Goal: Task Accomplishment & Management: Use online tool/utility

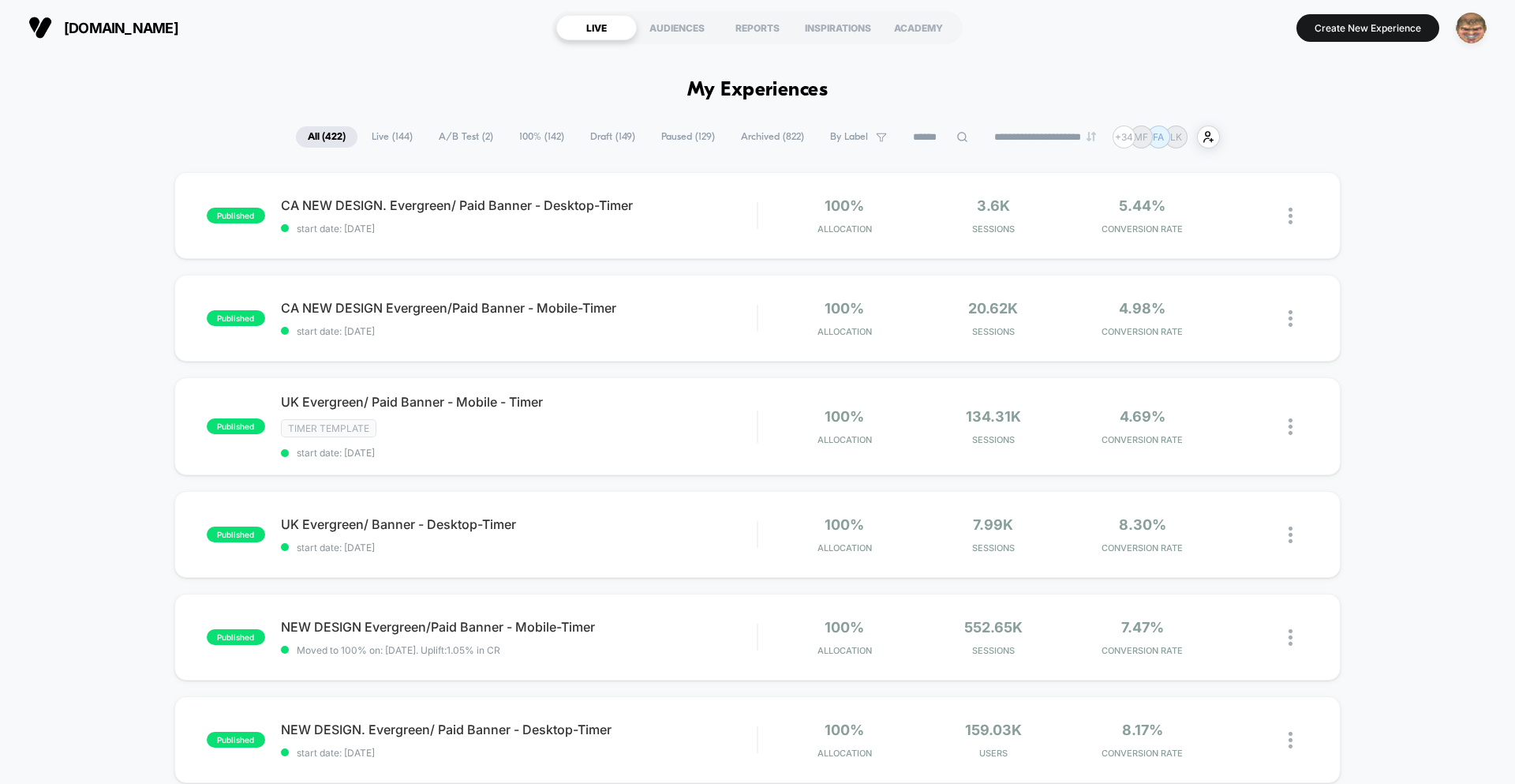
click at [1460, 36] on img "button" at bounding box center [1471, 28] width 31 height 31
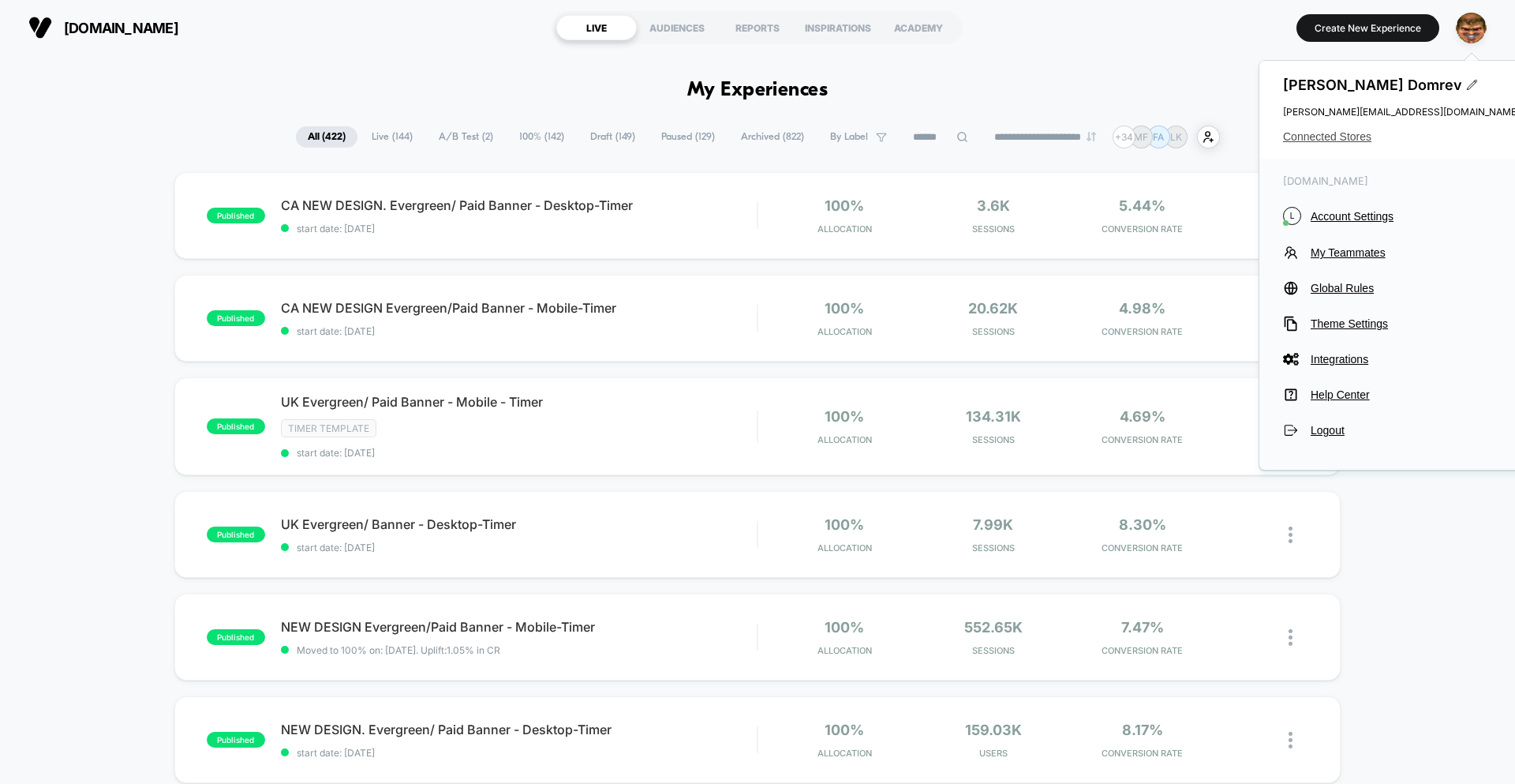
click at [1312, 134] on span "Connected Stores" at bounding box center [1402, 137] width 237 height 13
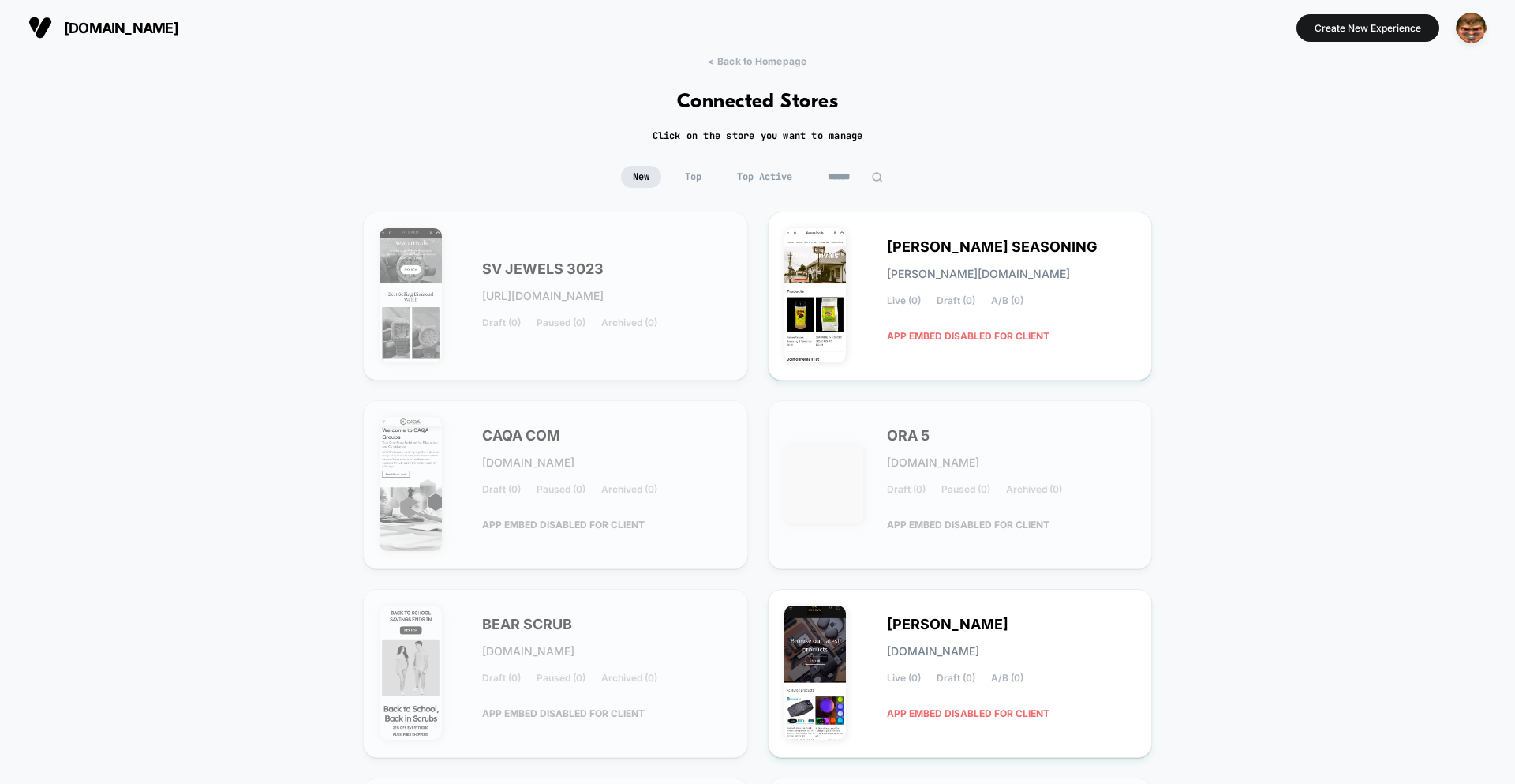
click at [850, 174] on input at bounding box center [856, 177] width 79 height 22
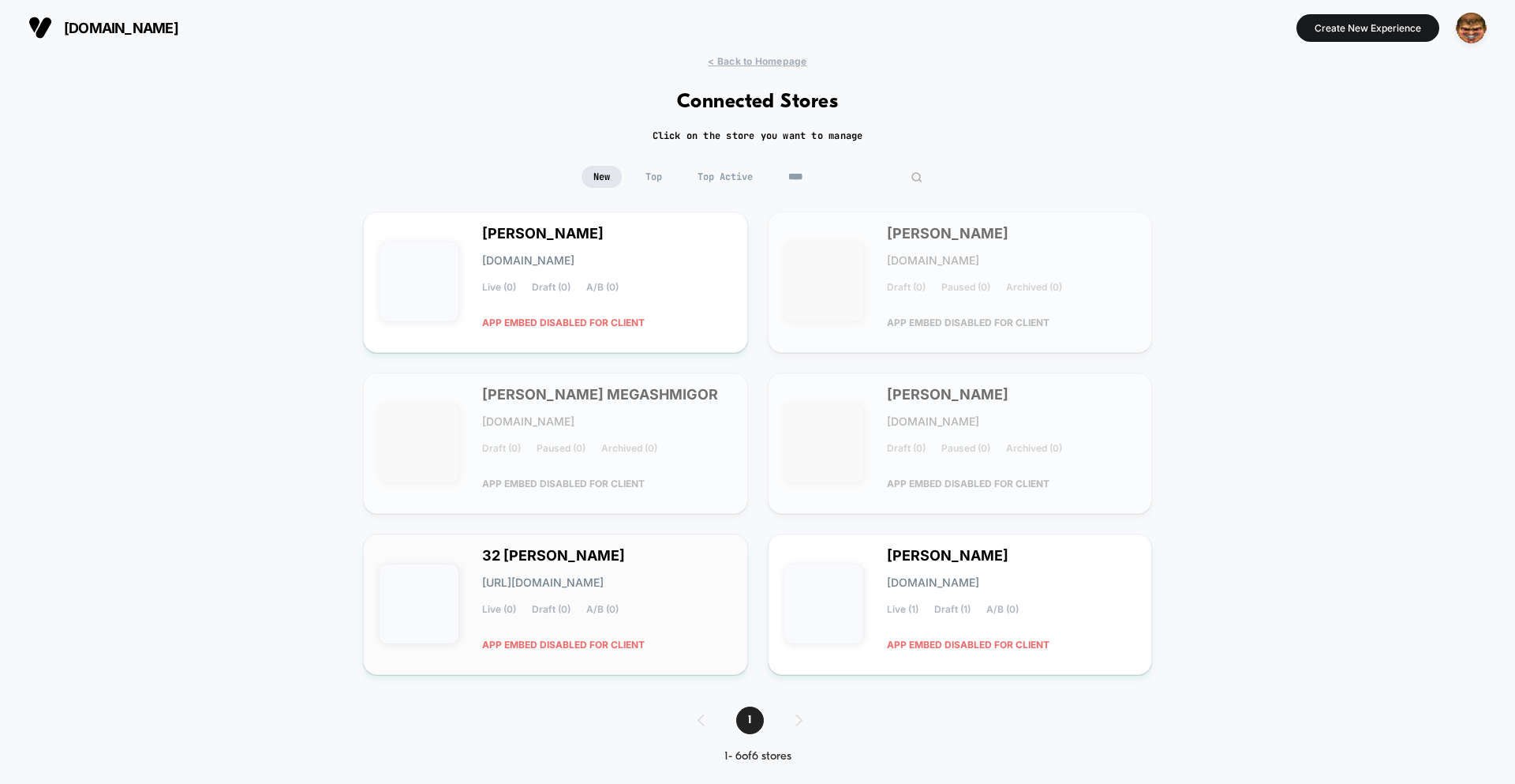
type input "****"
click at [654, 552] on div "32 [PERSON_NAME] [URL][DOMAIN_NAME] Live (0) Draft (0) A/B (0) APP EMBED DISABL…" at bounding box center [607, 604] width 250 height 108
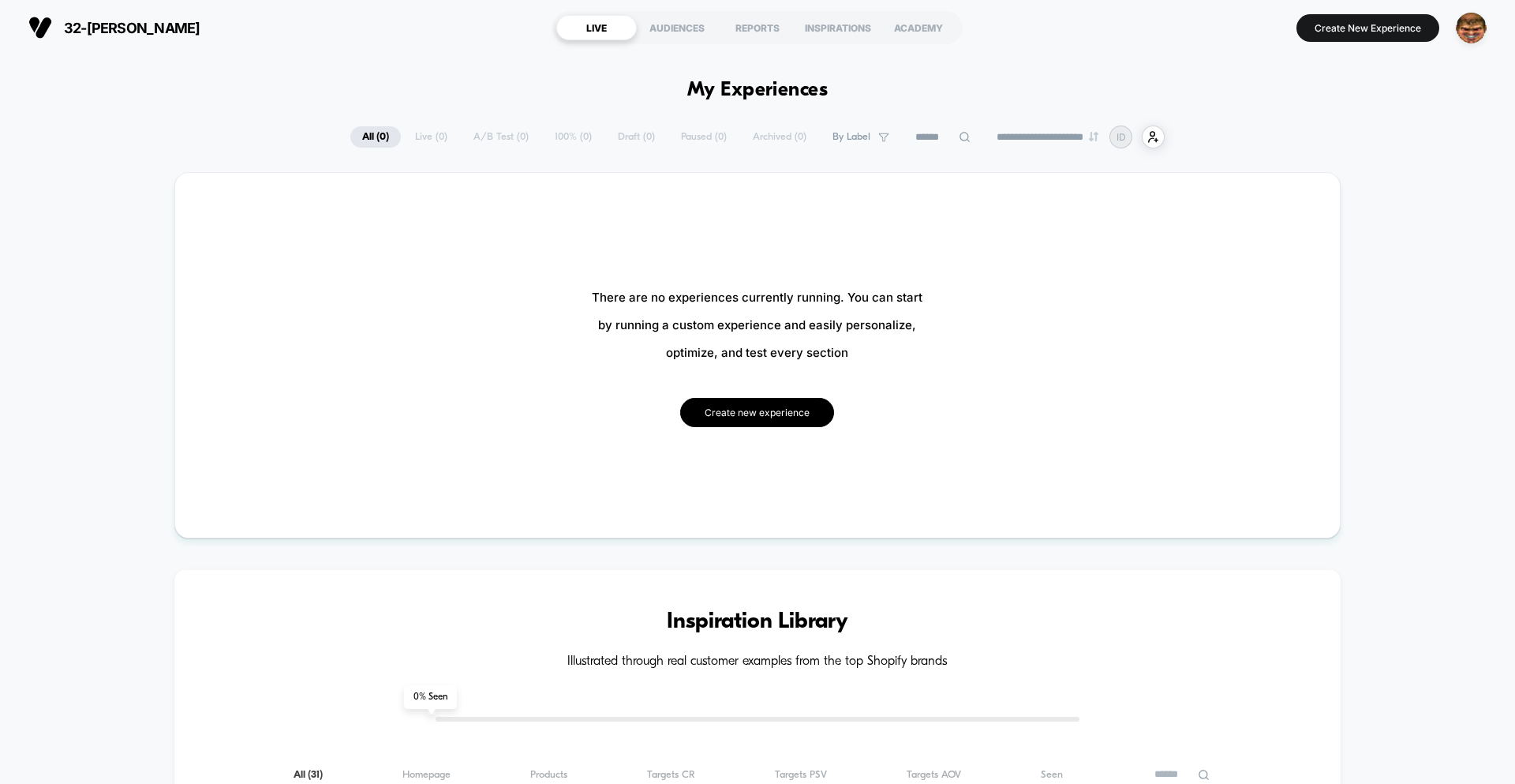
click at [732, 416] on button "Create new experience" at bounding box center [757, 412] width 154 height 30
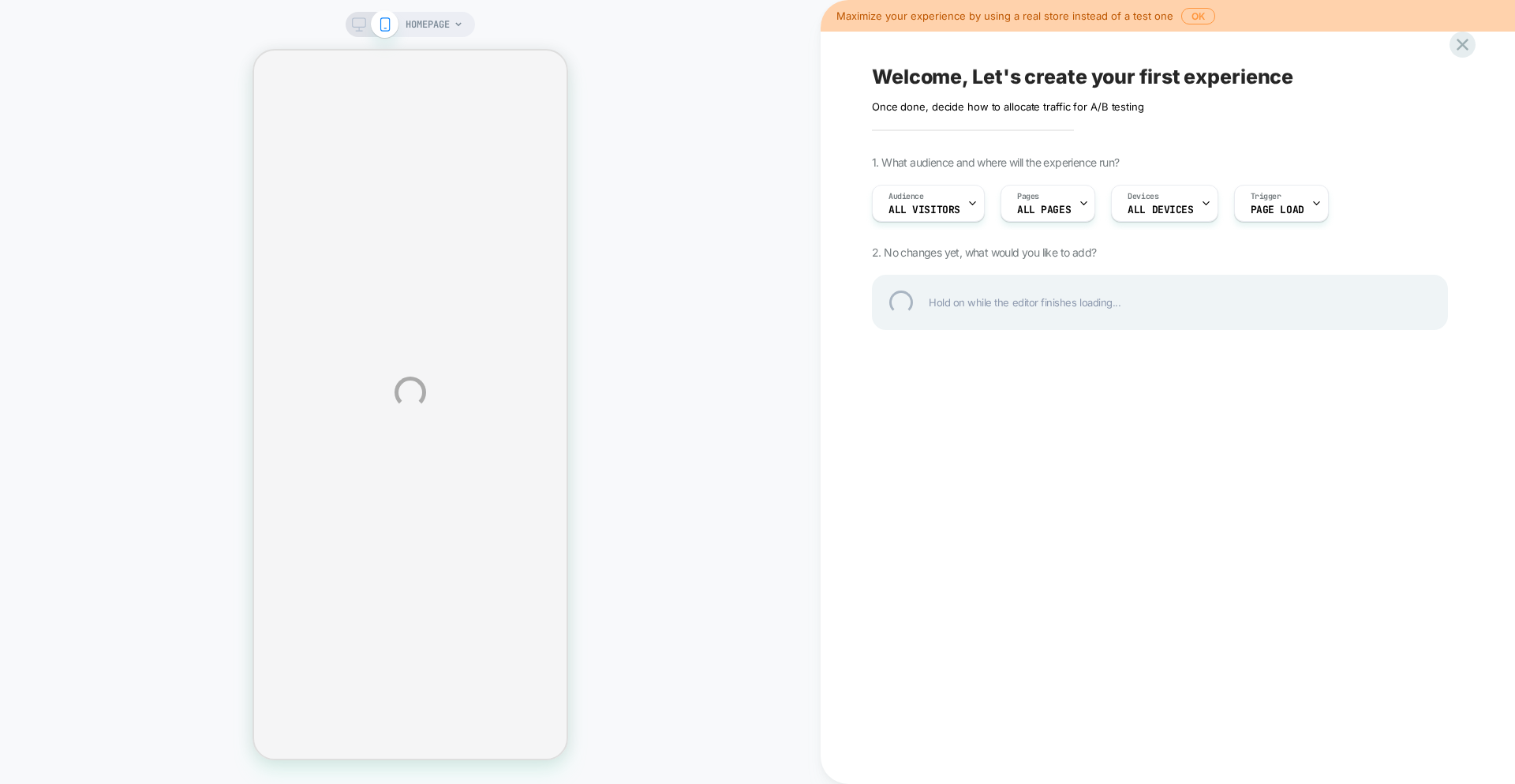
click at [941, 102] on div "HOMEPAGE Maximize your experience by using a real store instead of a test one O…" at bounding box center [757, 392] width 1515 height 784
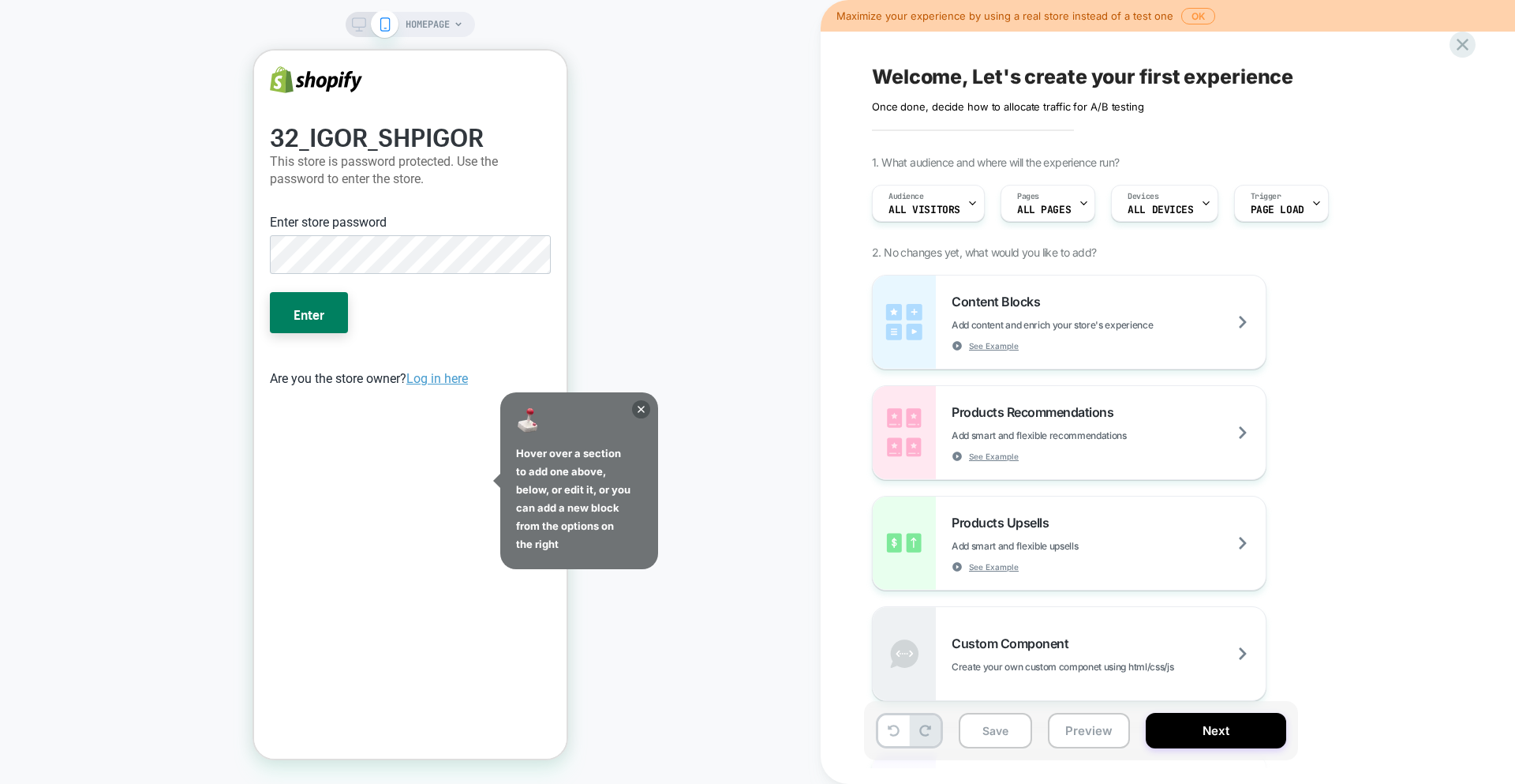
click at [941, 102] on div "Click to edit experience details Once done, decide how to allocate traffic for …" at bounding box center [1044, 100] width 346 height 24
click at [946, 109] on div "Click to edit experience details Once done, decide how to allocate traffic for …" at bounding box center [1044, 100] width 346 height 24
click at [1096, 97] on div "Click to edit experience details Once done, decide how to allocate traffic for …" at bounding box center [1044, 100] width 346 height 24
drag, startPoint x: 1085, startPoint y: 112, endPoint x: 1083, endPoint y: 78, distance: 34.1
click at [1085, 100] on div "Click to edit experience details Once done, decide how to allocate traffic for …" at bounding box center [1044, 100] width 346 height 24
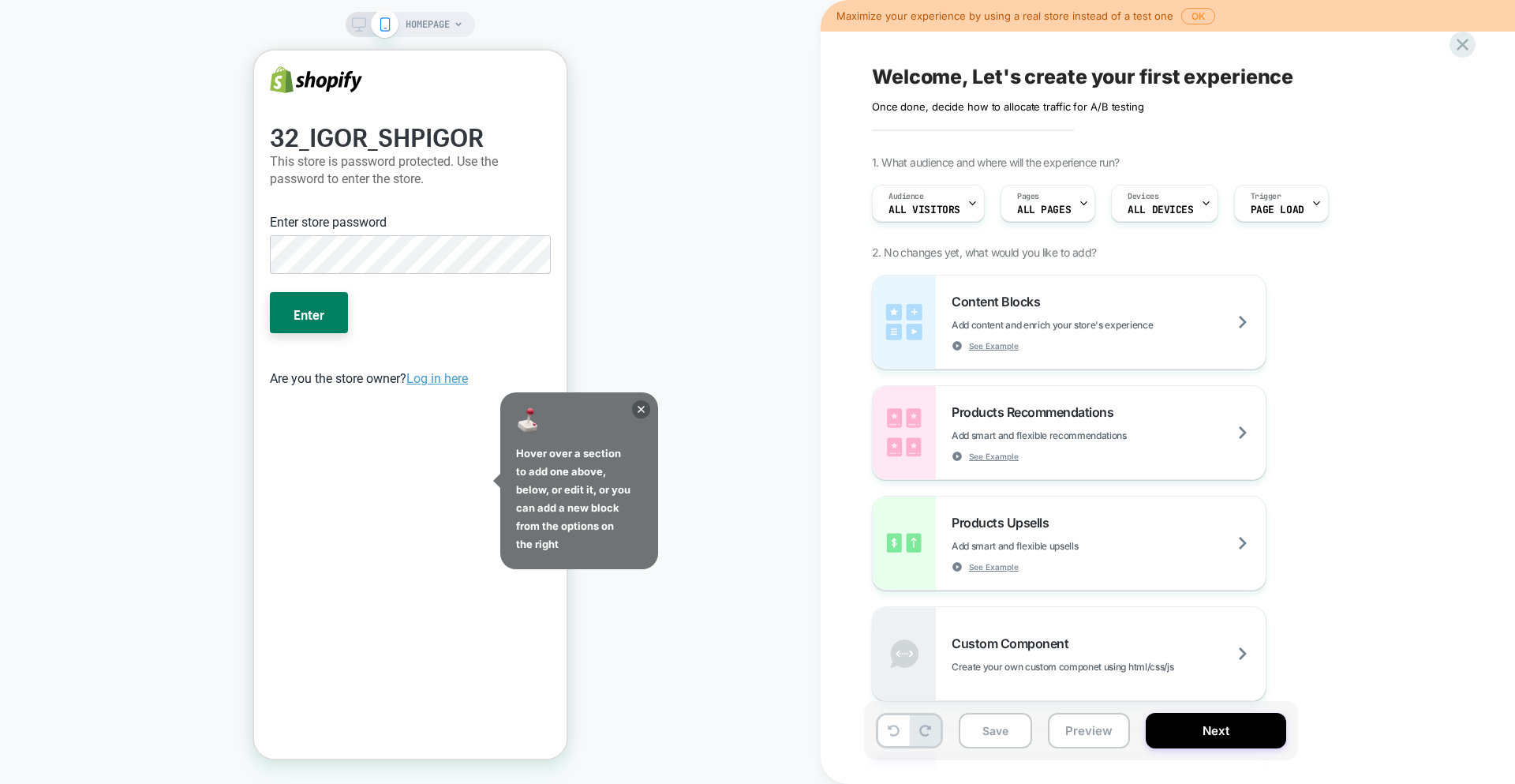
click at [1083, 78] on div "Welcome, Let's create your first experience Click to edit experience details On…" at bounding box center [1160, 87] width 577 height 49
drag, startPoint x: 1208, startPoint y: 722, endPoint x: 1163, endPoint y: 594, distance: 135.7
click at [1192, 519] on div "Welcome, Let's create your first experience Click to edit experience details On…" at bounding box center [1167, 392] width 592 height 784
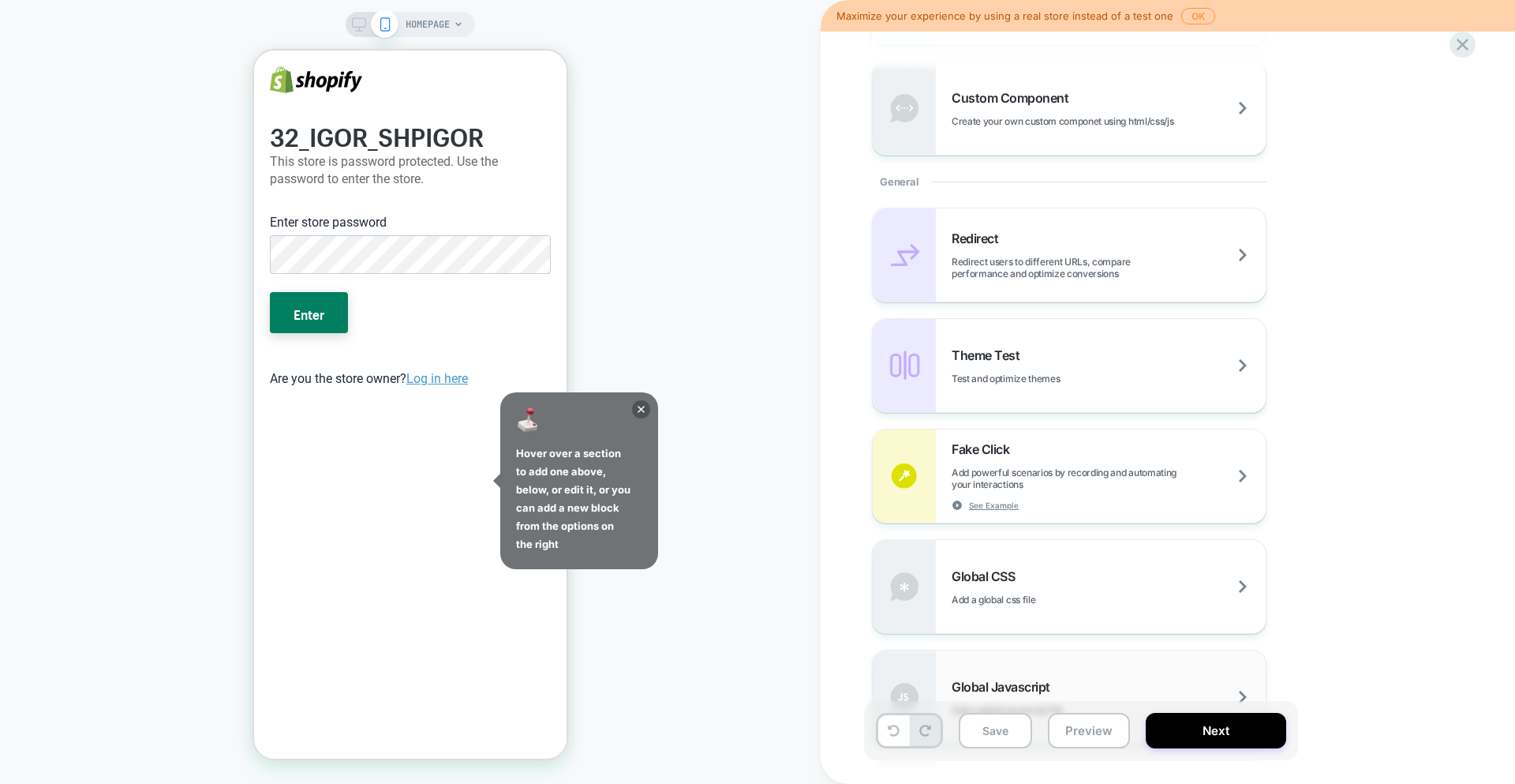
scroll to position [561, 0]
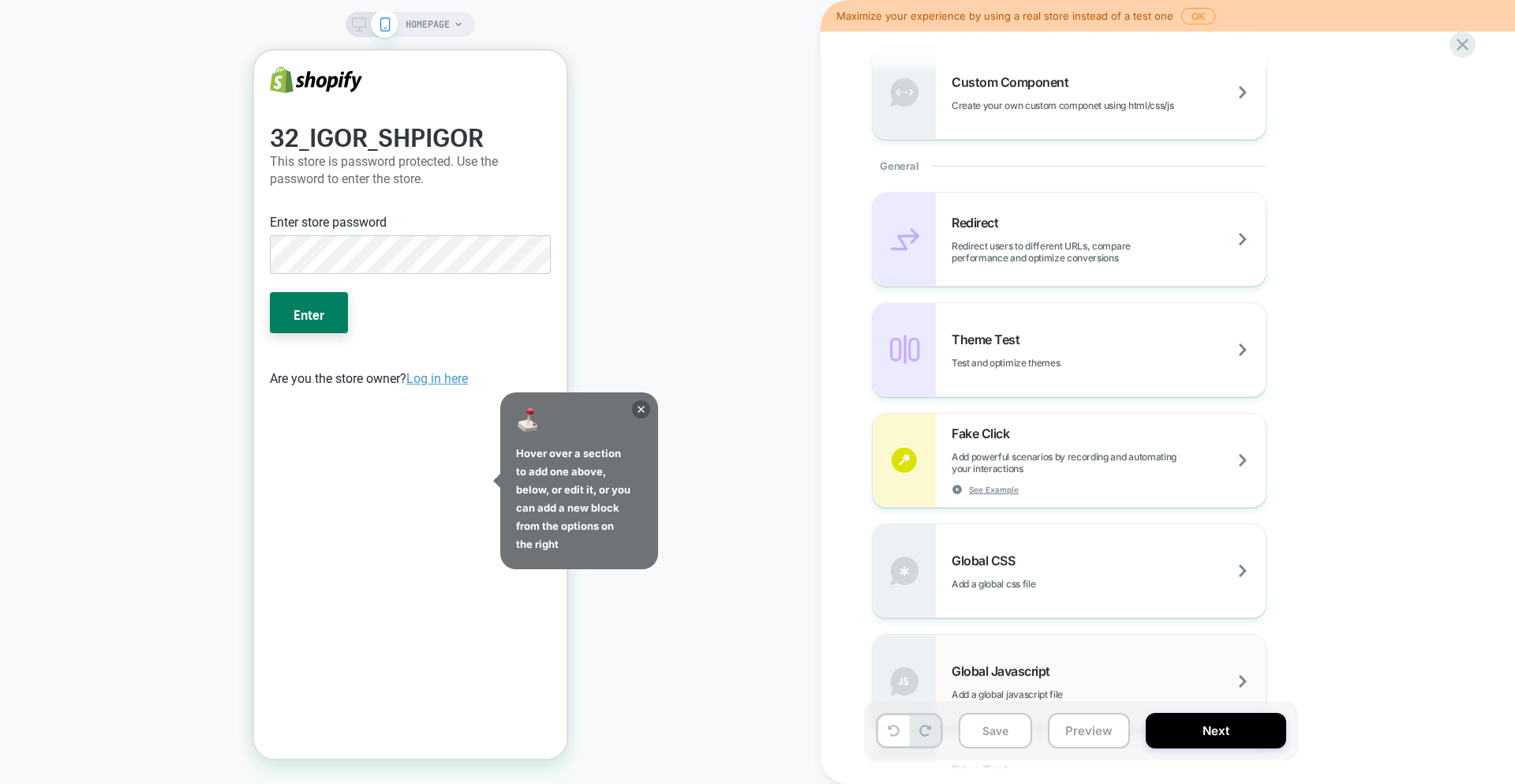
click at [1056, 663] on span "Global Javascript" at bounding box center [1005, 671] width 107 height 16
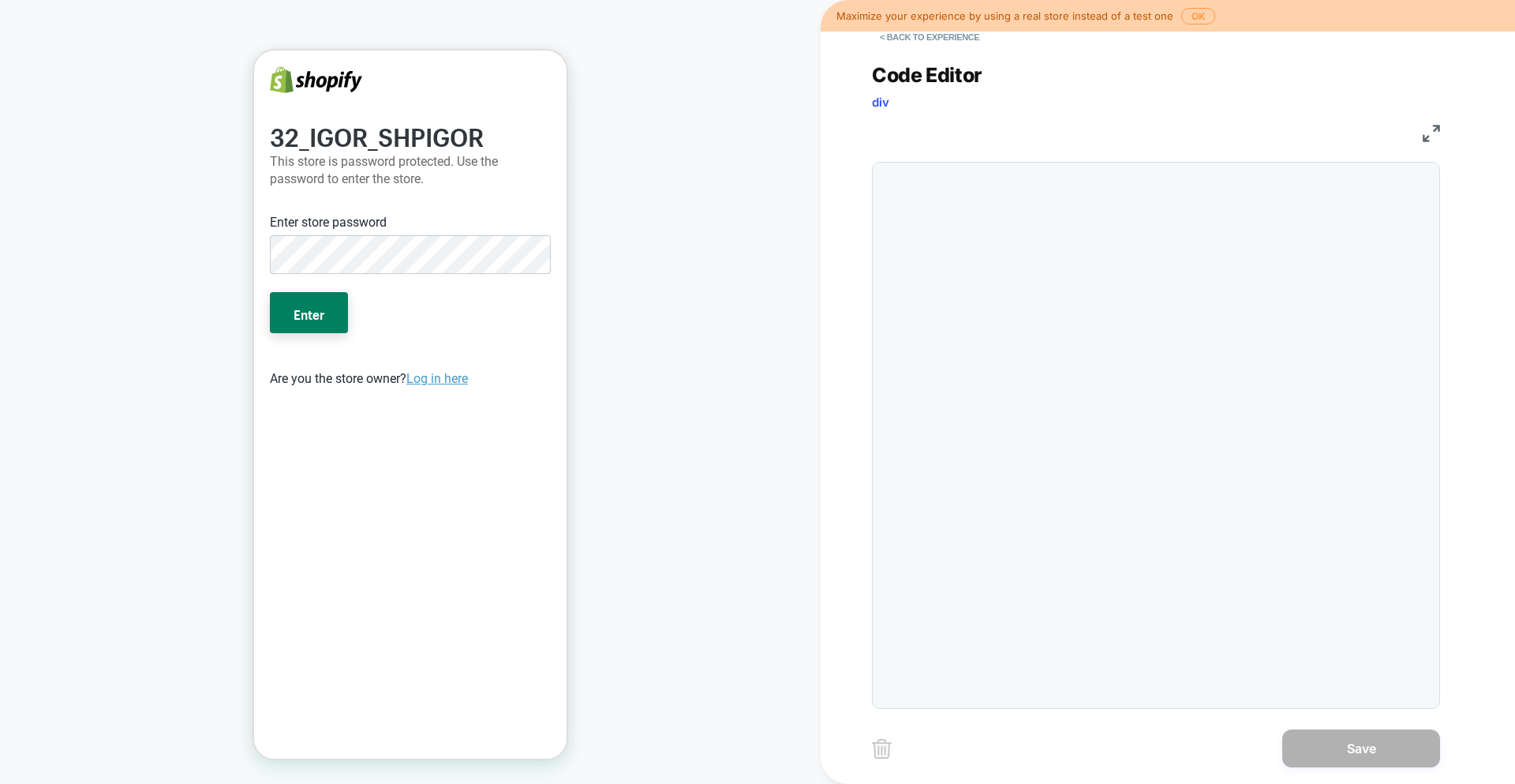
click at [1006, 260] on div at bounding box center [1156, 435] width 568 height 547
click at [929, 162] on div "Code Editor div JS 1" at bounding box center [1156, 375] width 568 height 665
click at [983, 177] on div at bounding box center [1187, 436] width 488 height 530
type textarea "*"
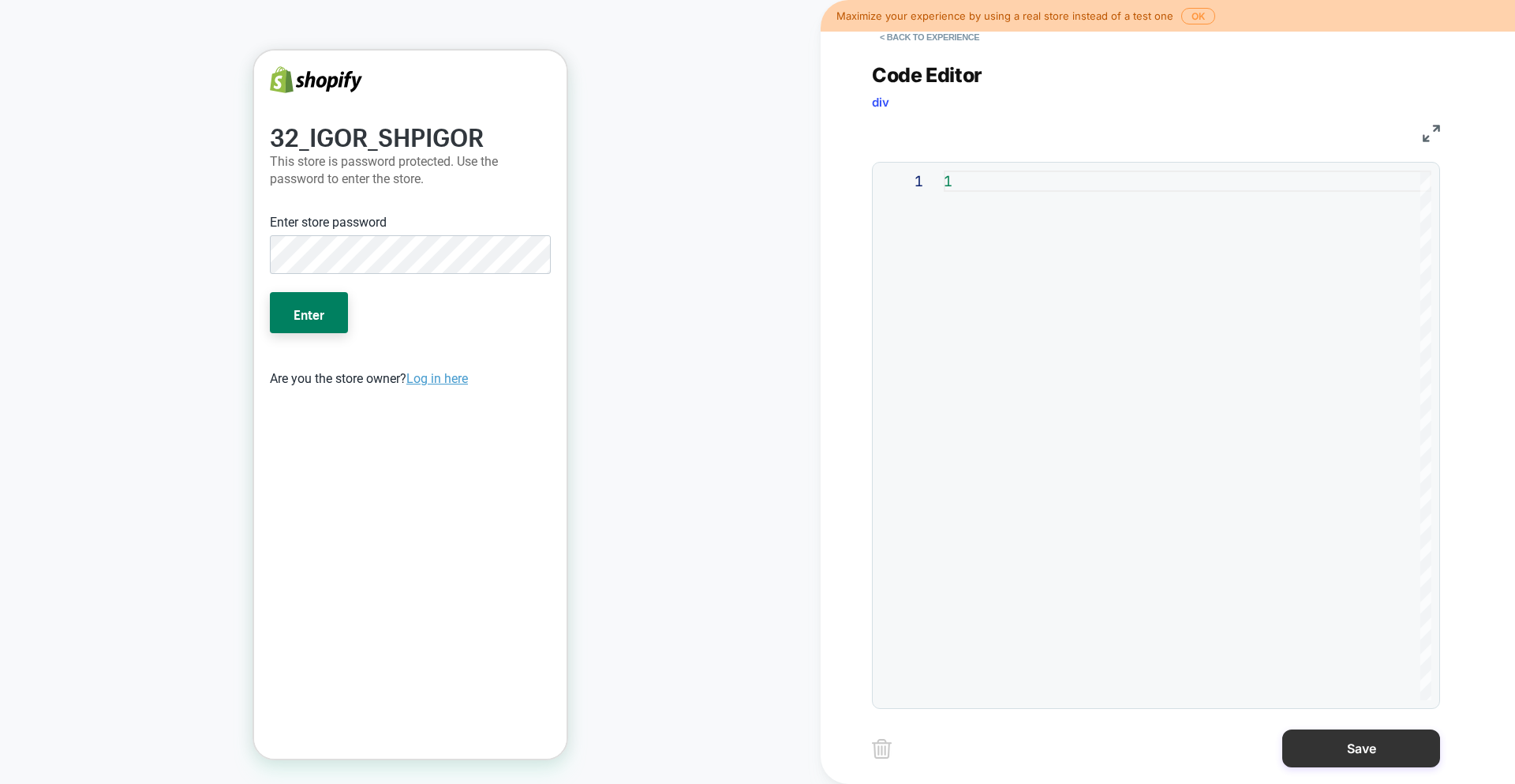
click at [1352, 744] on button "Save" at bounding box center [1361, 748] width 158 height 38
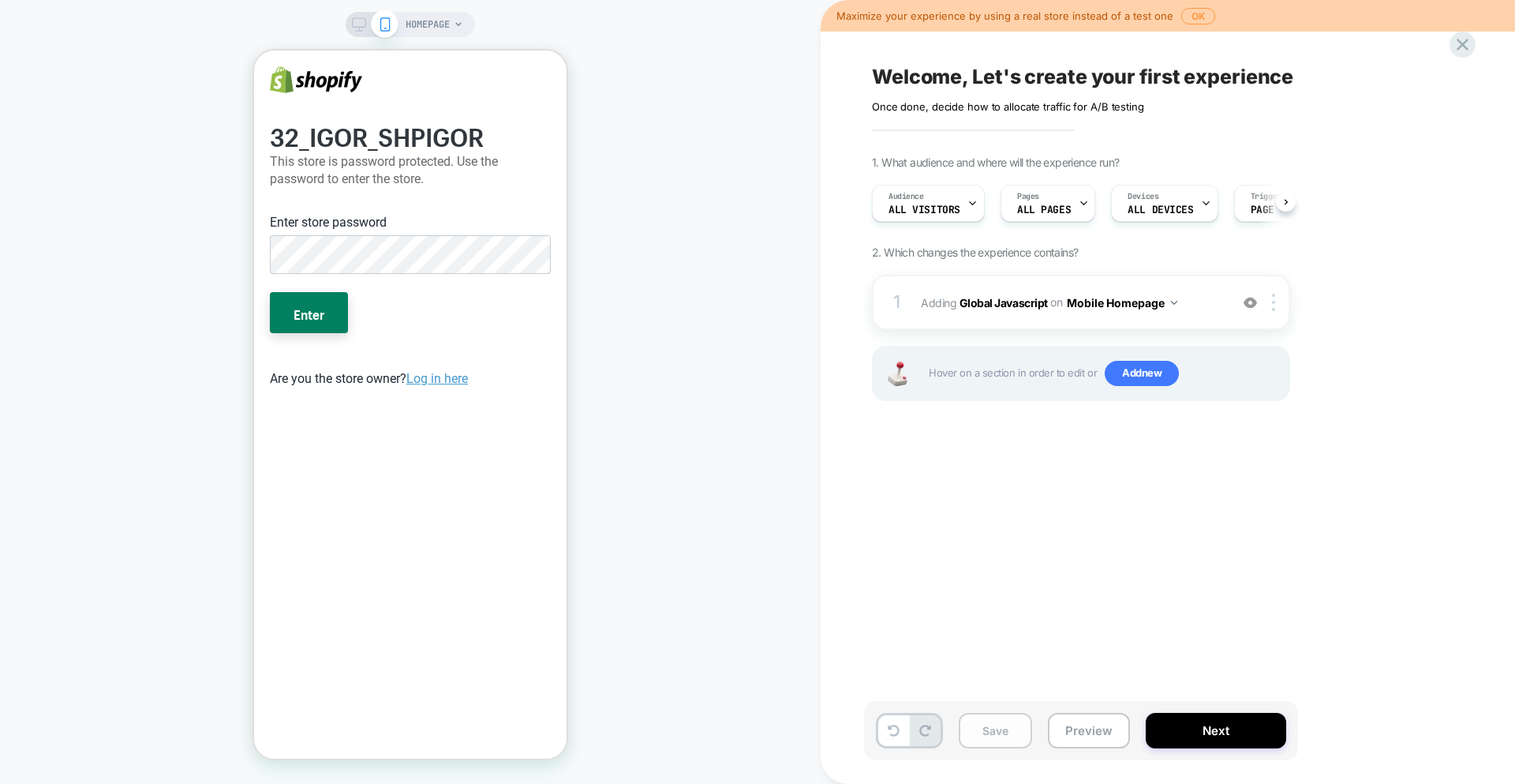
scroll to position [0, 1]
click at [1009, 727] on button "Save" at bounding box center [996, 731] width 74 height 36
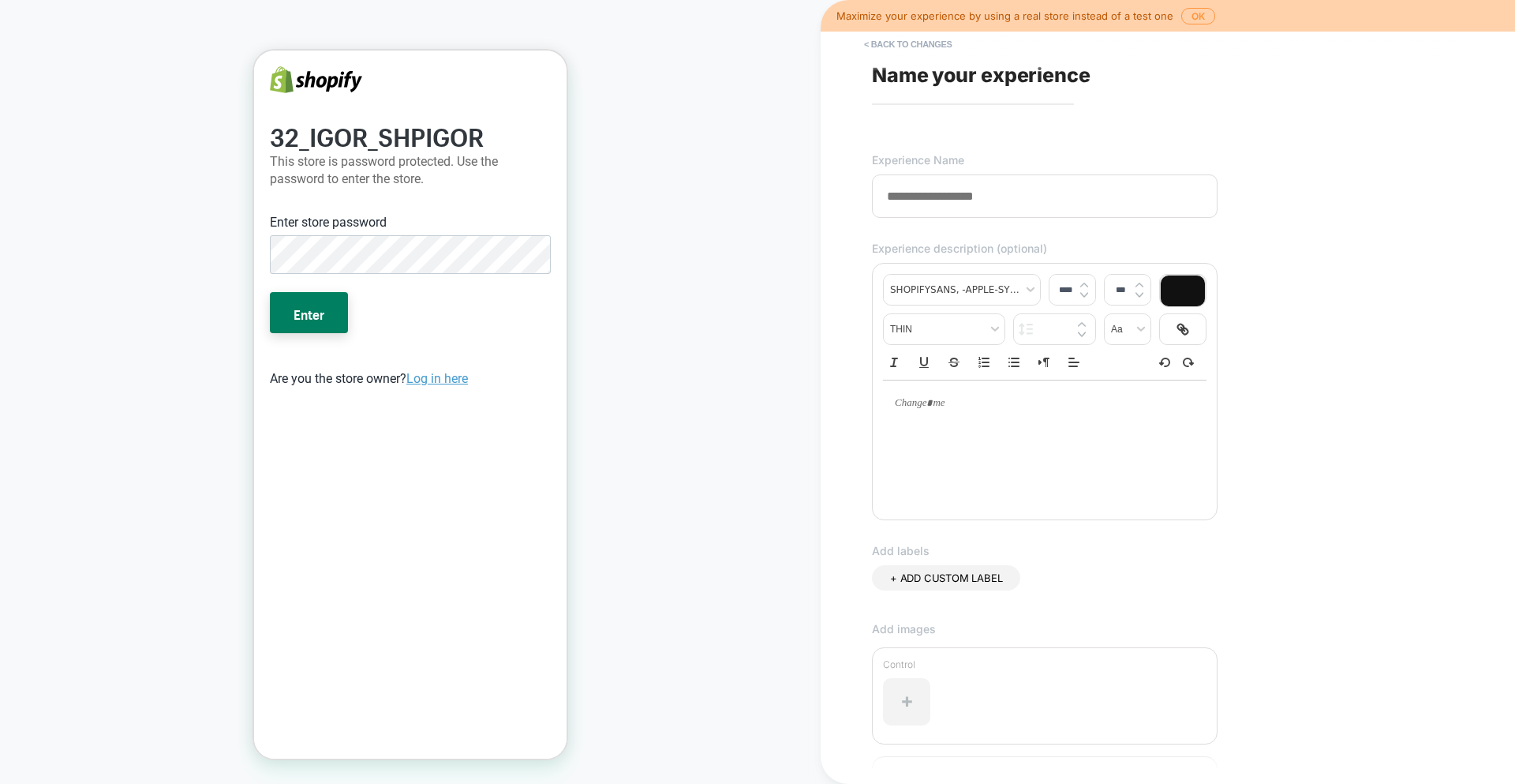
drag, startPoint x: 1048, startPoint y: 416, endPoint x: 928, endPoint y: 399, distance: 121.2
click at [1045, 414] on div at bounding box center [1044, 403] width 323 height 46
type input "****"
click at [911, 399] on p at bounding box center [1039, 403] width 280 height 14
type input "****"
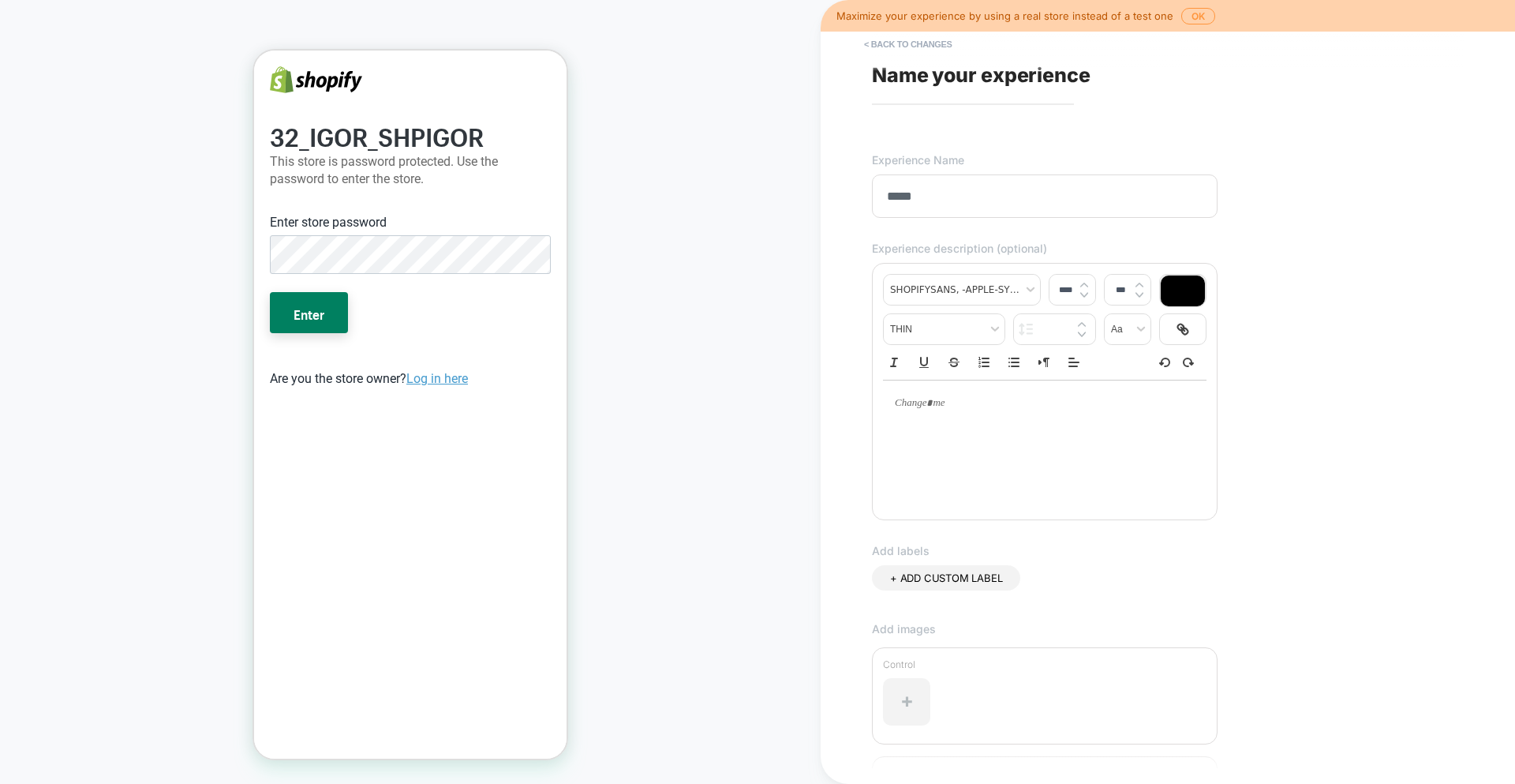
click at [958, 414] on div at bounding box center [1044, 403] width 323 height 46
click at [931, 410] on p "**********" at bounding box center [1039, 403] width 280 height 14
click at [1175, 295] on div at bounding box center [1183, 291] width 44 height 31
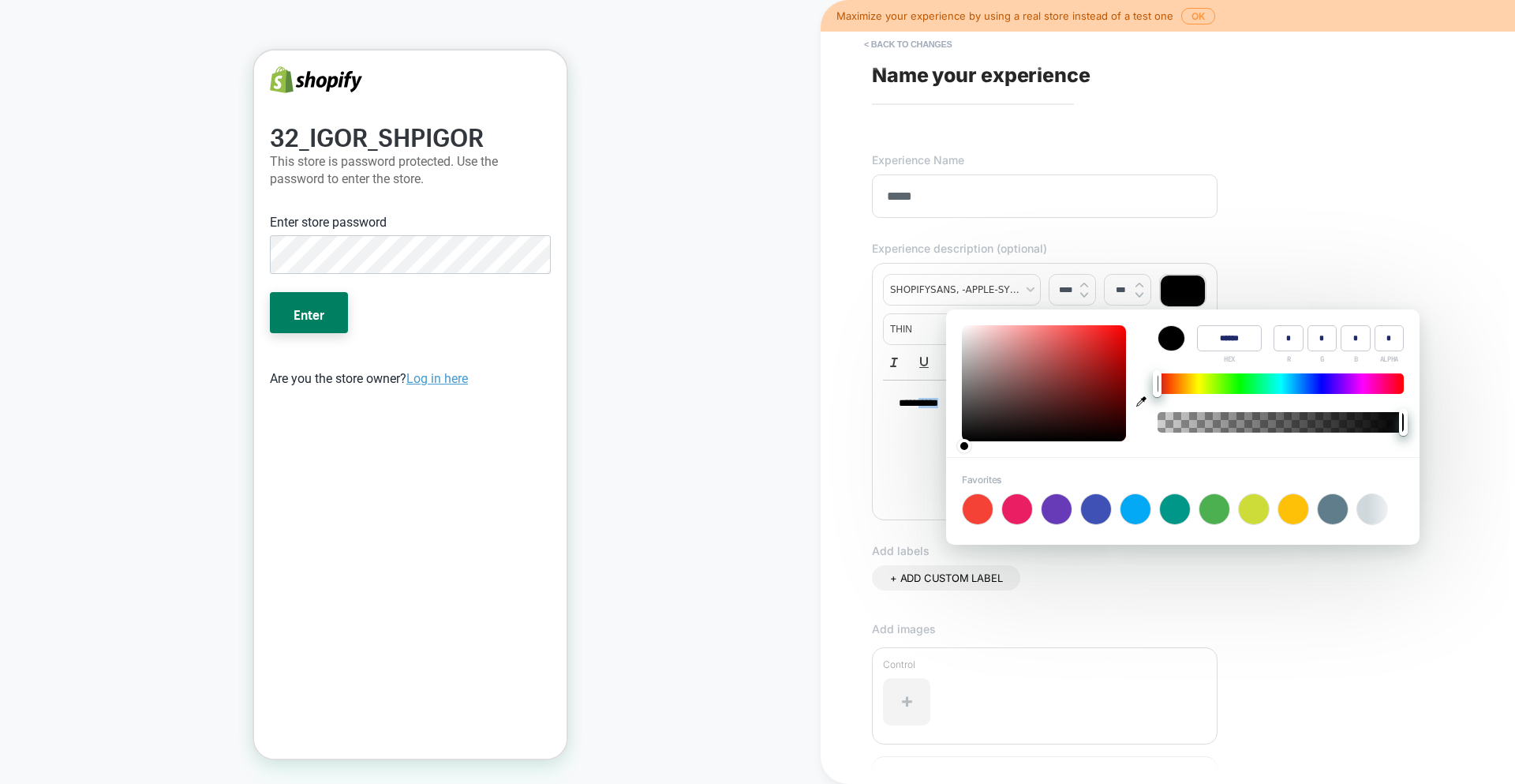
click at [1019, 505] on div at bounding box center [1017, 508] width 30 height 30
type input "******"
type input "***"
type input "**"
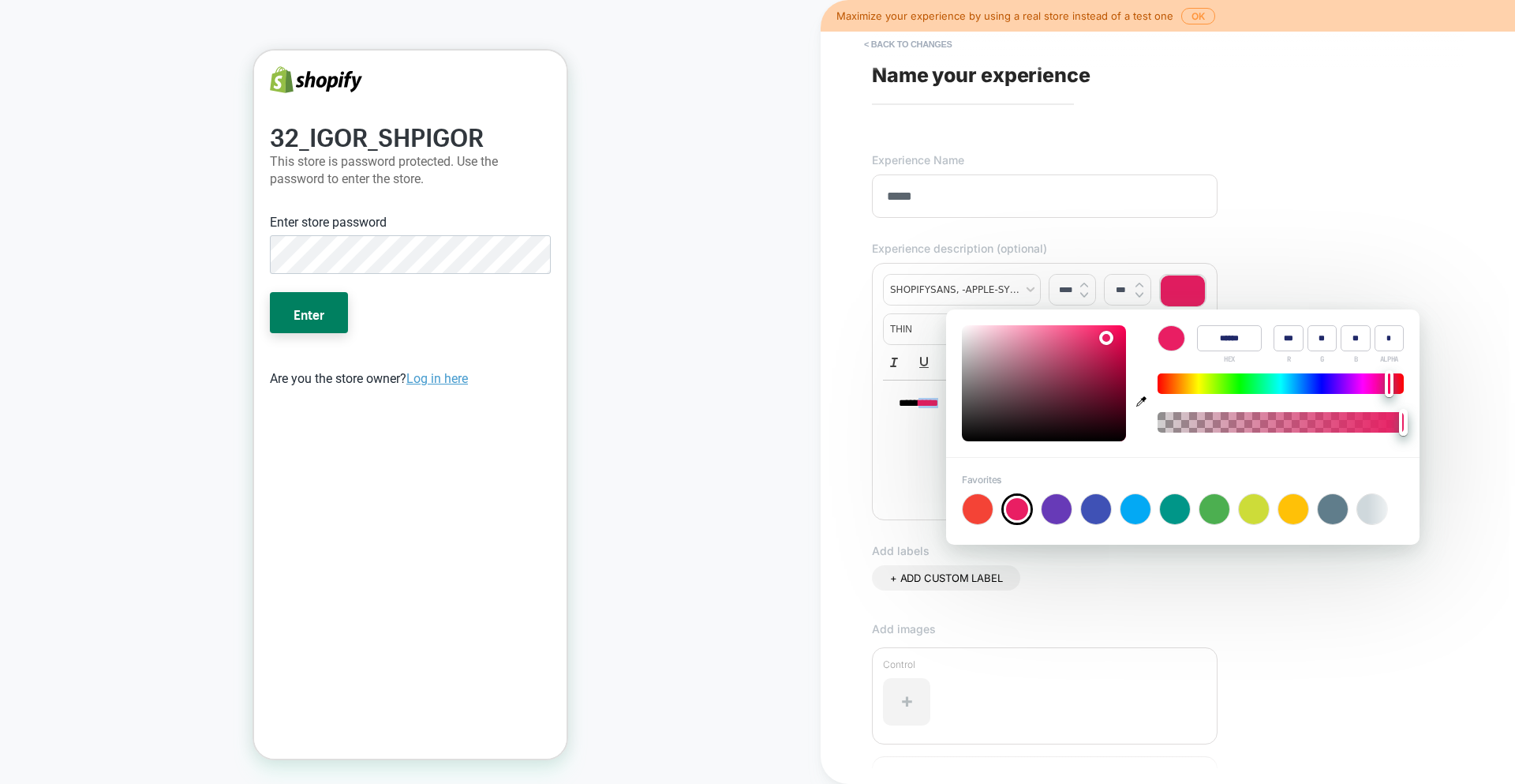
click at [927, 455] on div "**** *****" at bounding box center [1044, 443] width 323 height 127
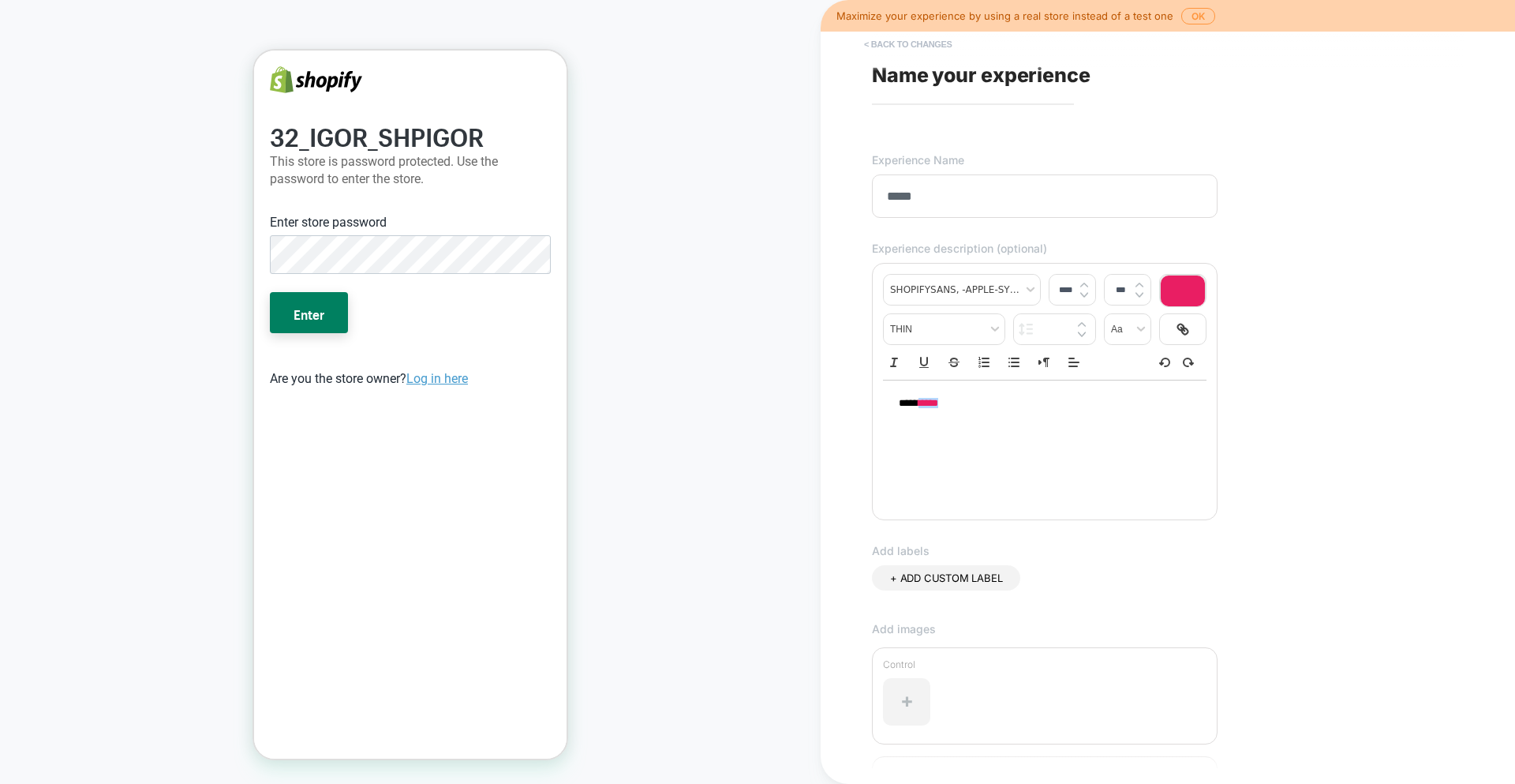
click at [894, 50] on button "< Back to changes" at bounding box center [909, 44] width 104 height 25
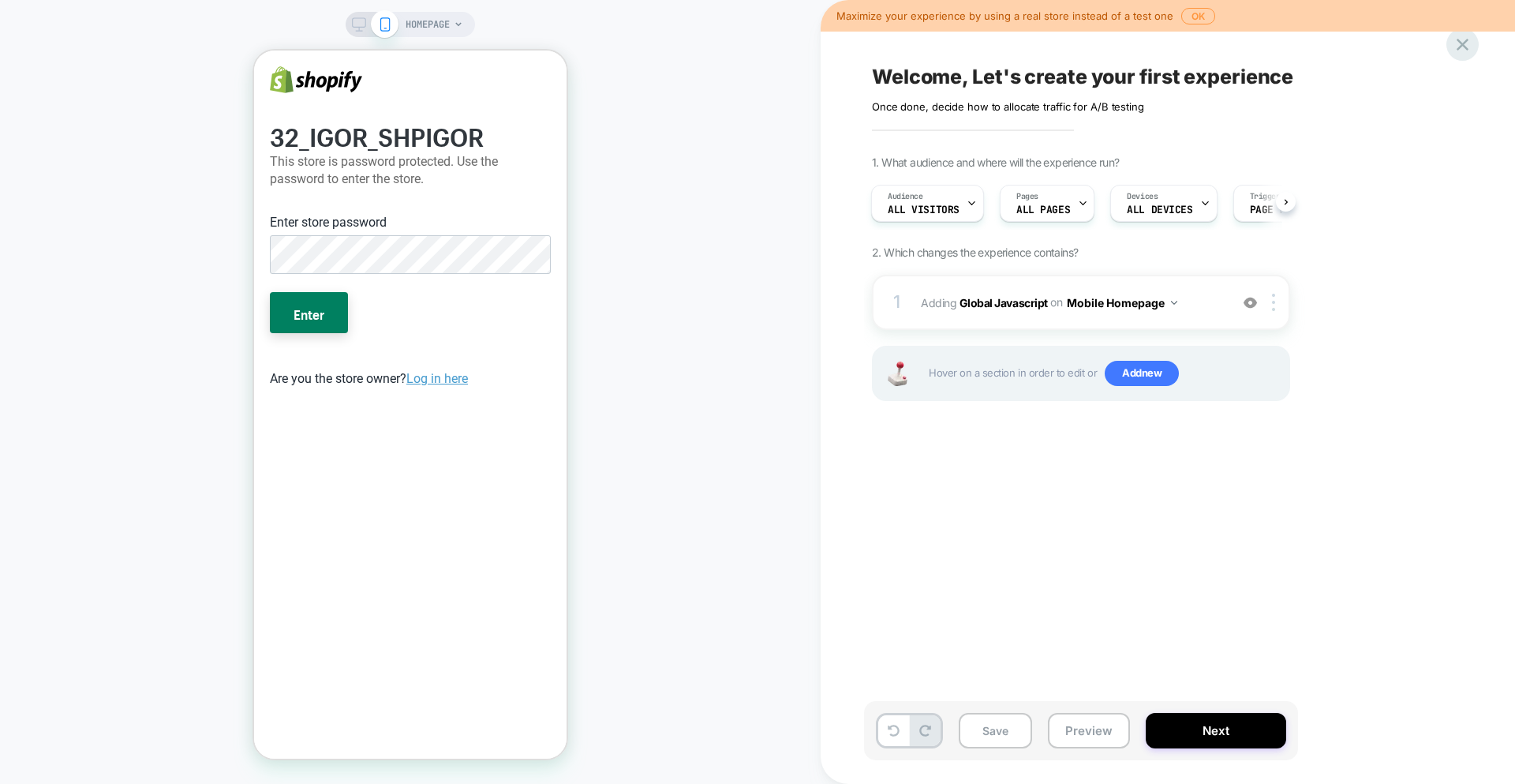
click at [1467, 48] on icon at bounding box center [1462, 44] width 12 height 12
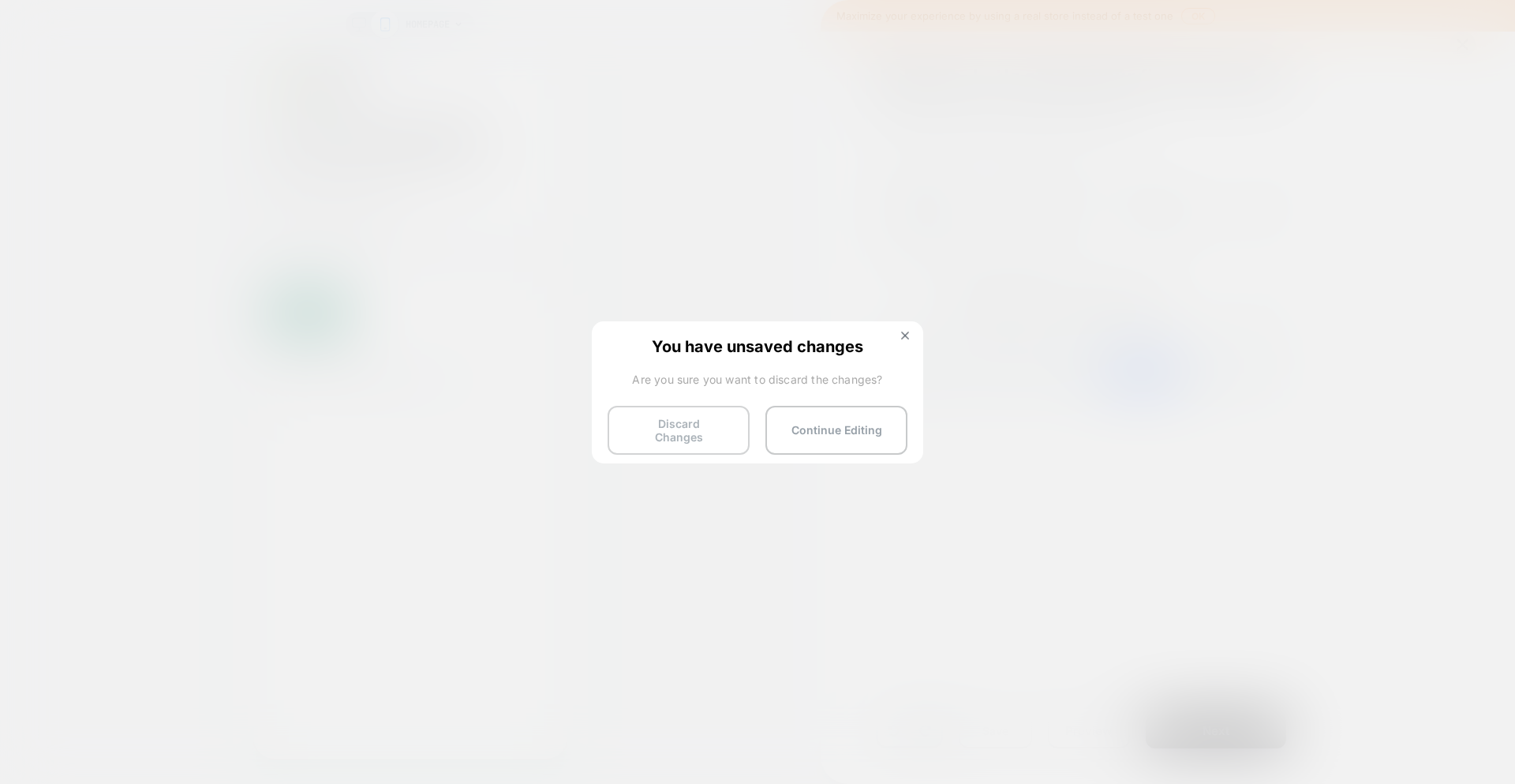
click at [662, 438] on button "Discard Changes" at bounding box center [679, 430] width 142 height 48
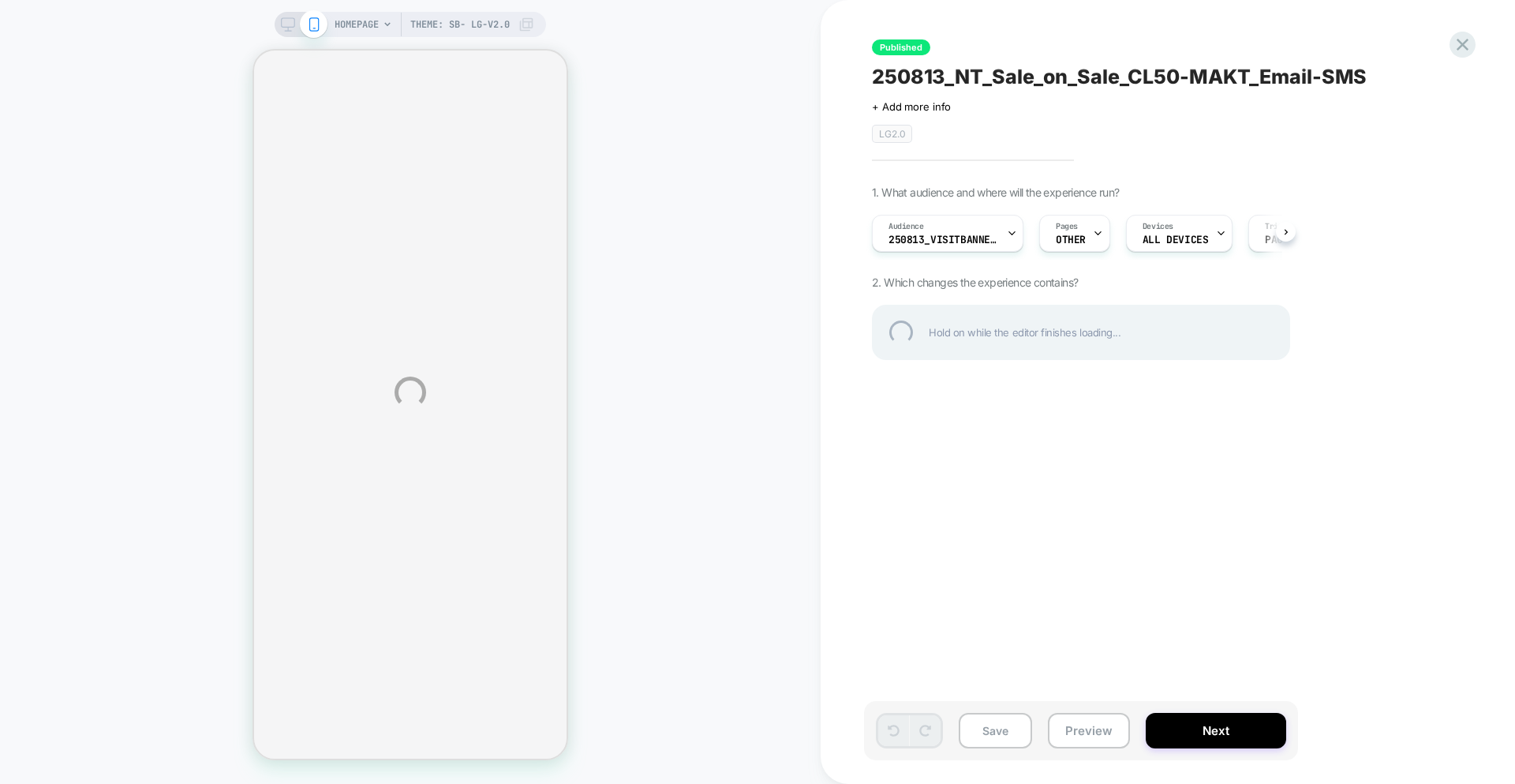
click at [1099, 66] on div "250813_NT_Sale_on_Sale_CL50-MAKT_Email-SMS" at bounding box center [1160, 76] width 577 height 23
click at [1099, 66] on textarea "**********" at bounding box center [1134, 76] width 524 height 23
click at [1478, 36] on div "**********" at bounding box center [757, 392] width 1515 height 784
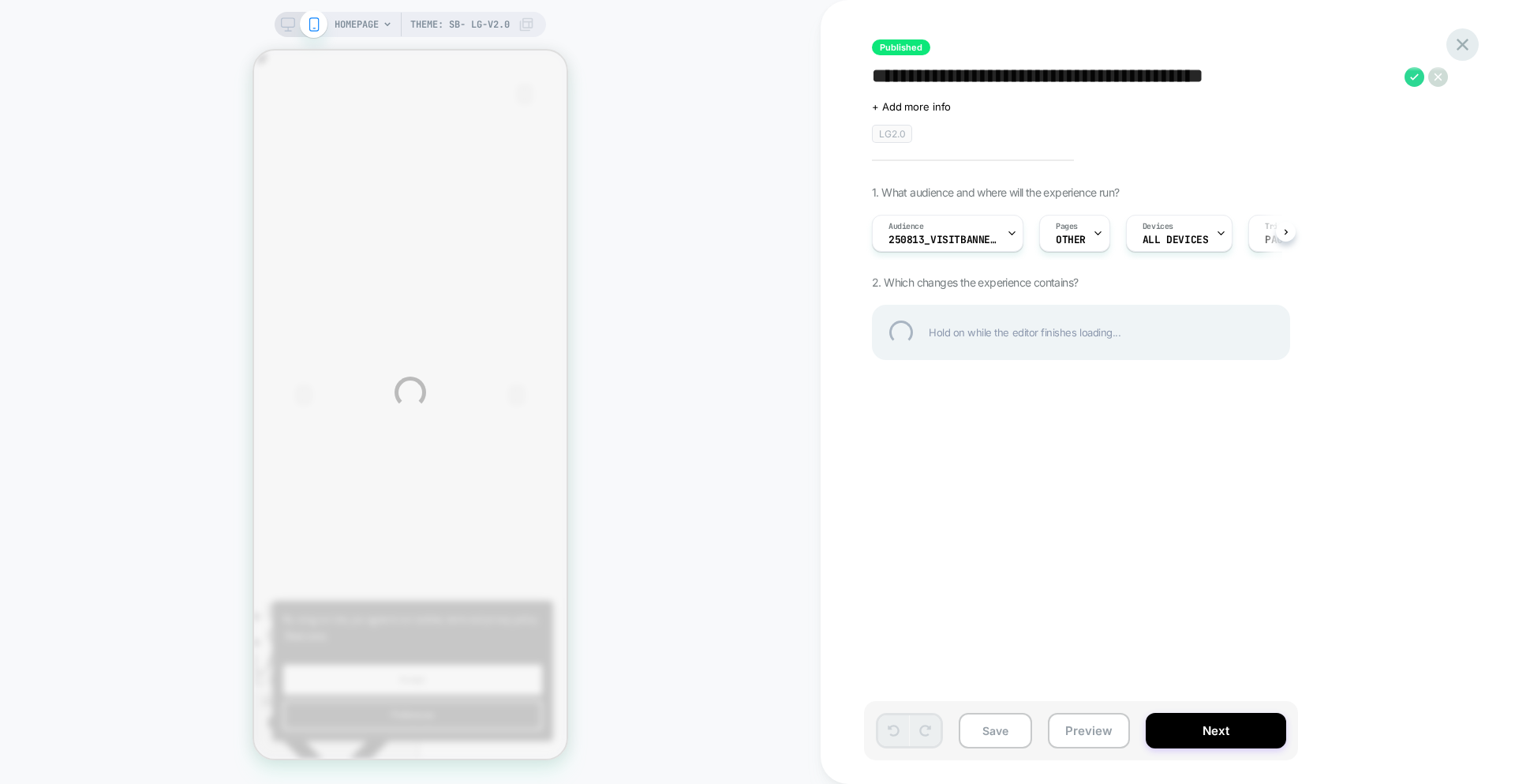
click at [1472, 44] on div at bounding box center [1463, 45] width 32 height 32
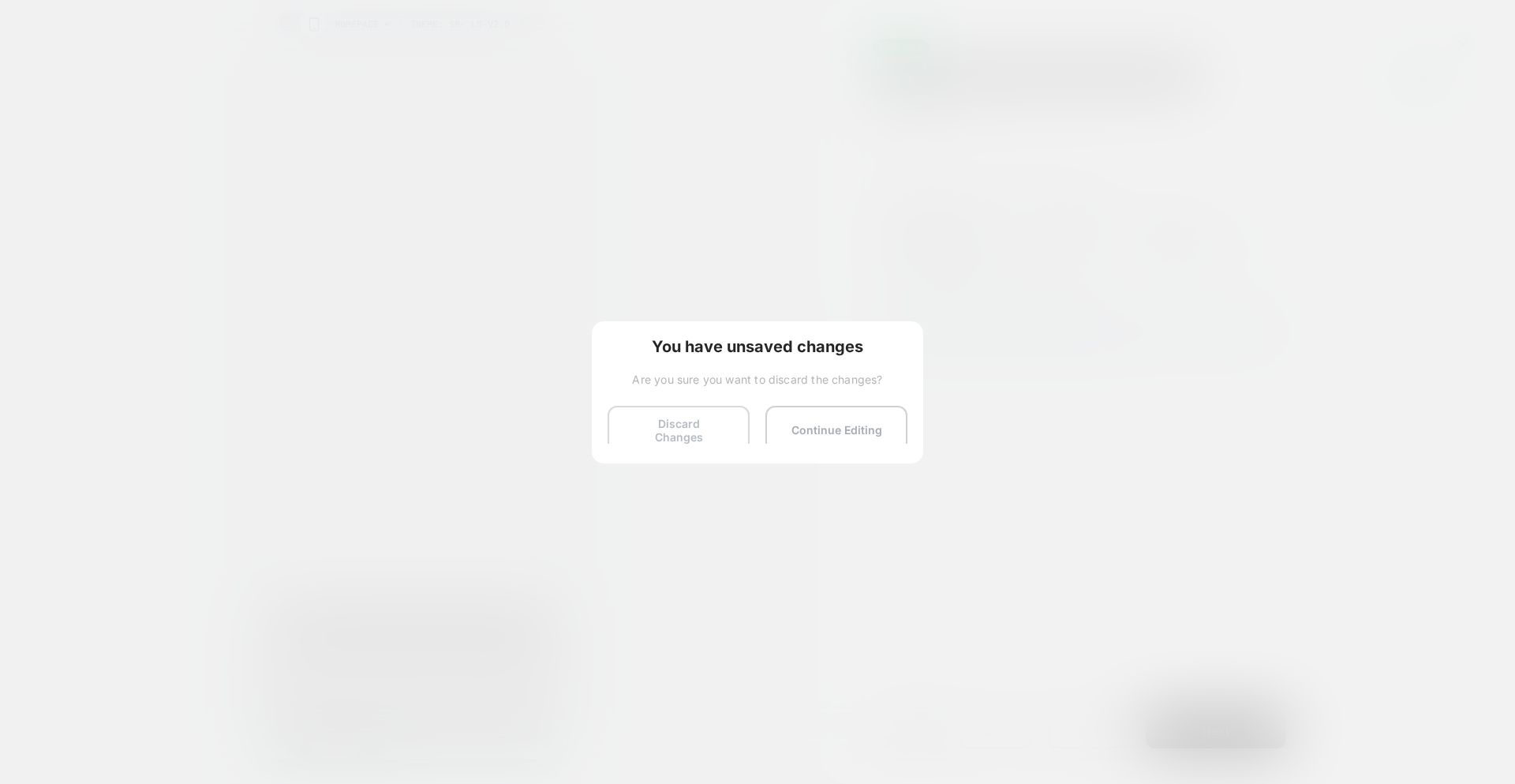
click at [678, 413] on div "You have unsaved changes Are you sure you want to discard the changes? Discard …" at bounding box center [757, 392] width 331 height 142
click at [683, 421] on button "Discard Changes" at bounding box center [679, 430] width 142 height 48
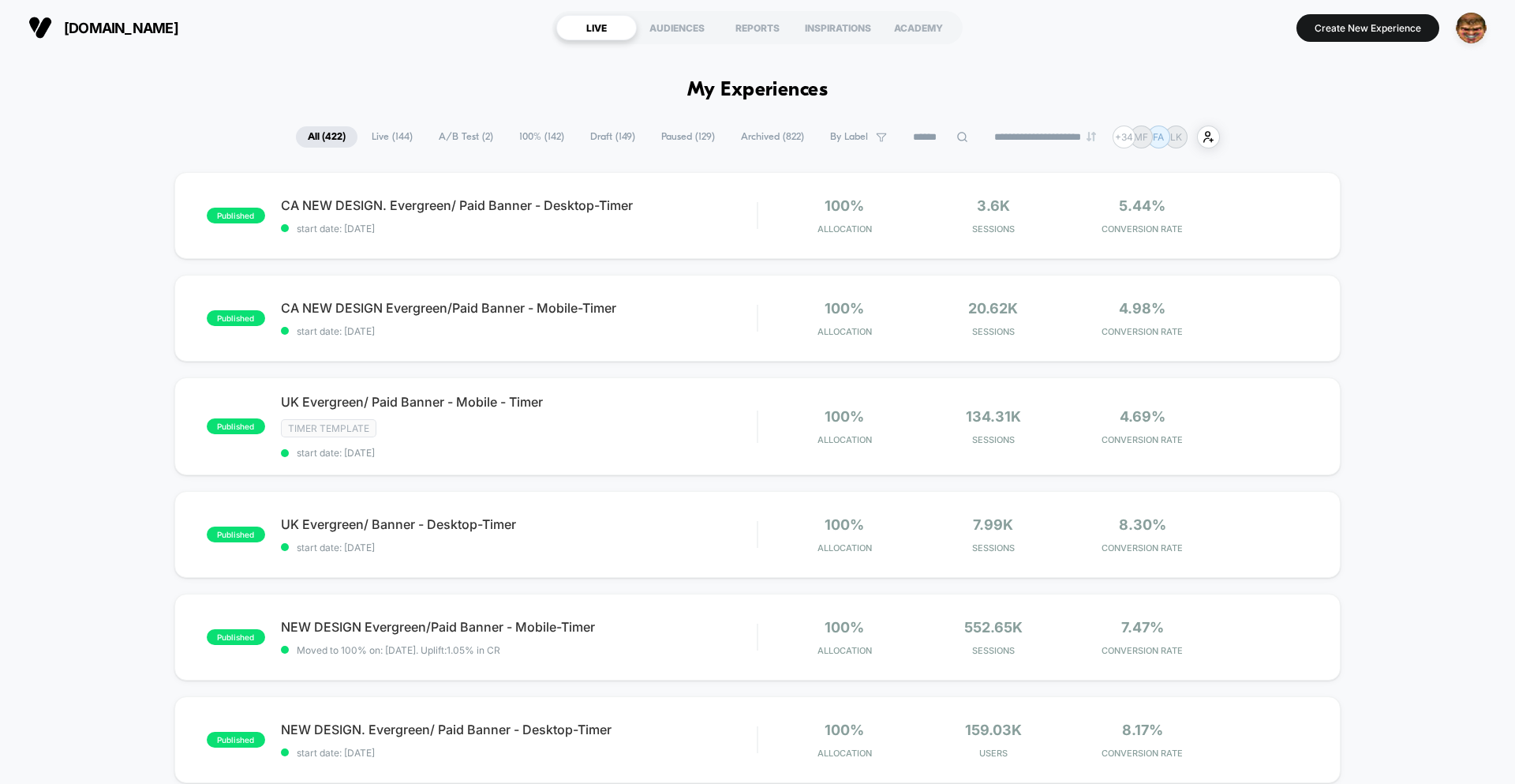
scroll to position [546, 0]
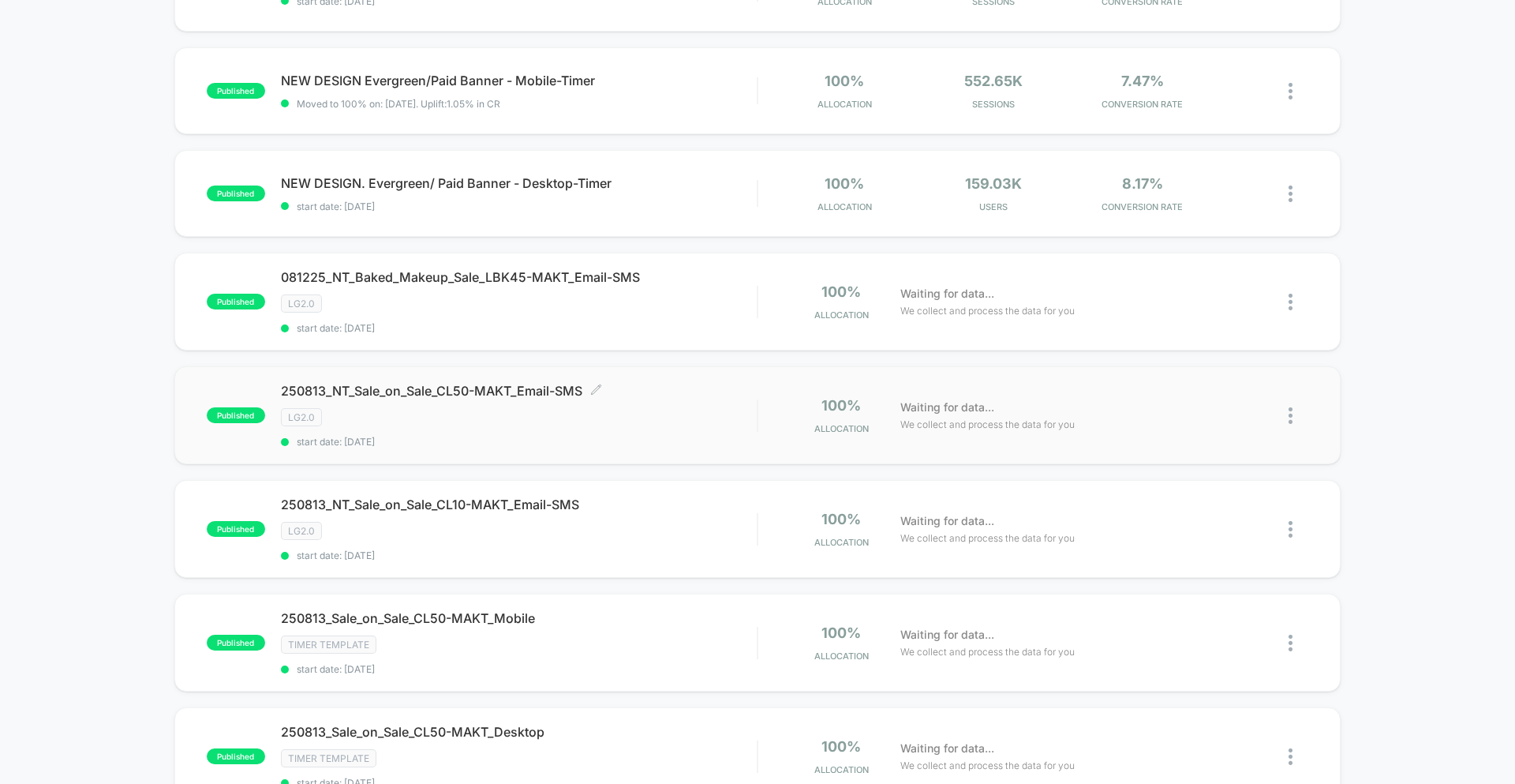
click at [500, 396] on span "250813_NT_Sale_on_Sale_CL50-MAKT_Email-SMS Click to edit experience details" at bounding box center [519, 391] width 476 height 16
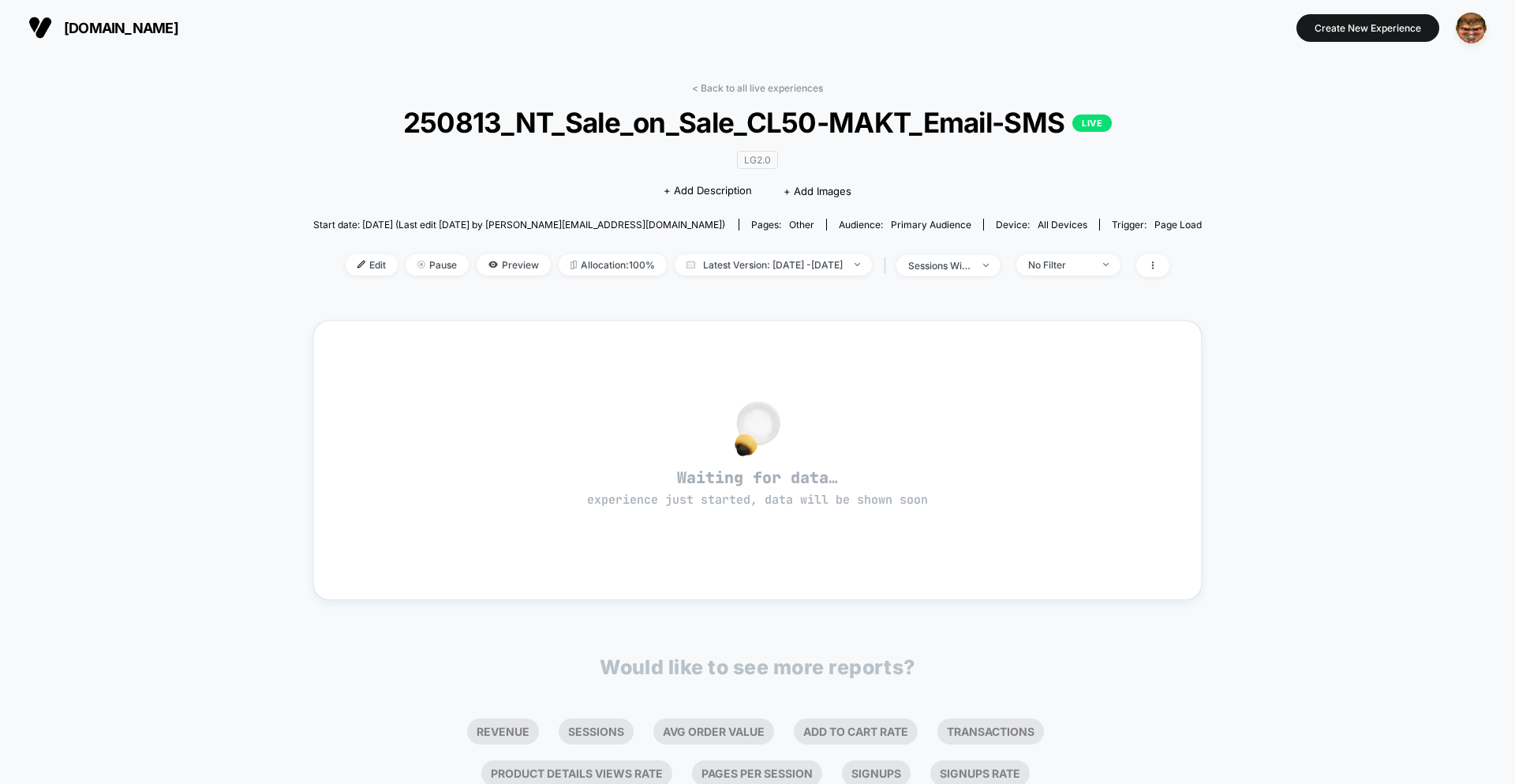
click at [565, 227] on span "Start date: 8/11/2025 (Last edit 8/11/2025 by emesa+laurageller@alchemyworx.com)" at bounding box center [519, 224] width 412 height 12
click at [1270, 285] on div "< Back to all live experiences 250813_NT_Sale_on_Sale_CL50-MAKT_Email-SMS LIVE …" at bounding box center [757, 490] width 1515 height 869
click at [754, 89] on link "< Back to all live experiences" at bounding box center [758, 87] width 131 height 12
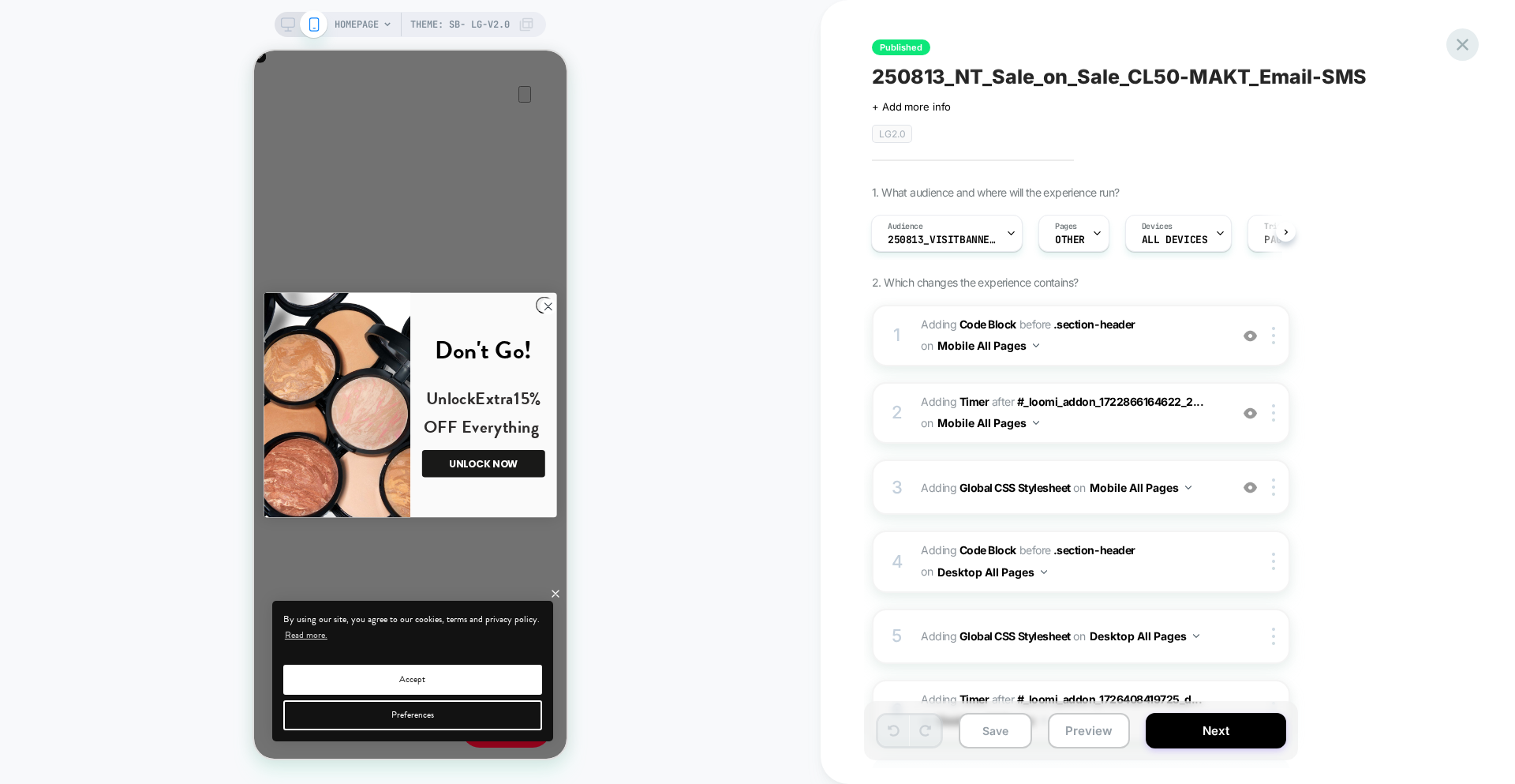
click at [1475, 44] on div at bounding box center [1463, 45] width 32 height 32
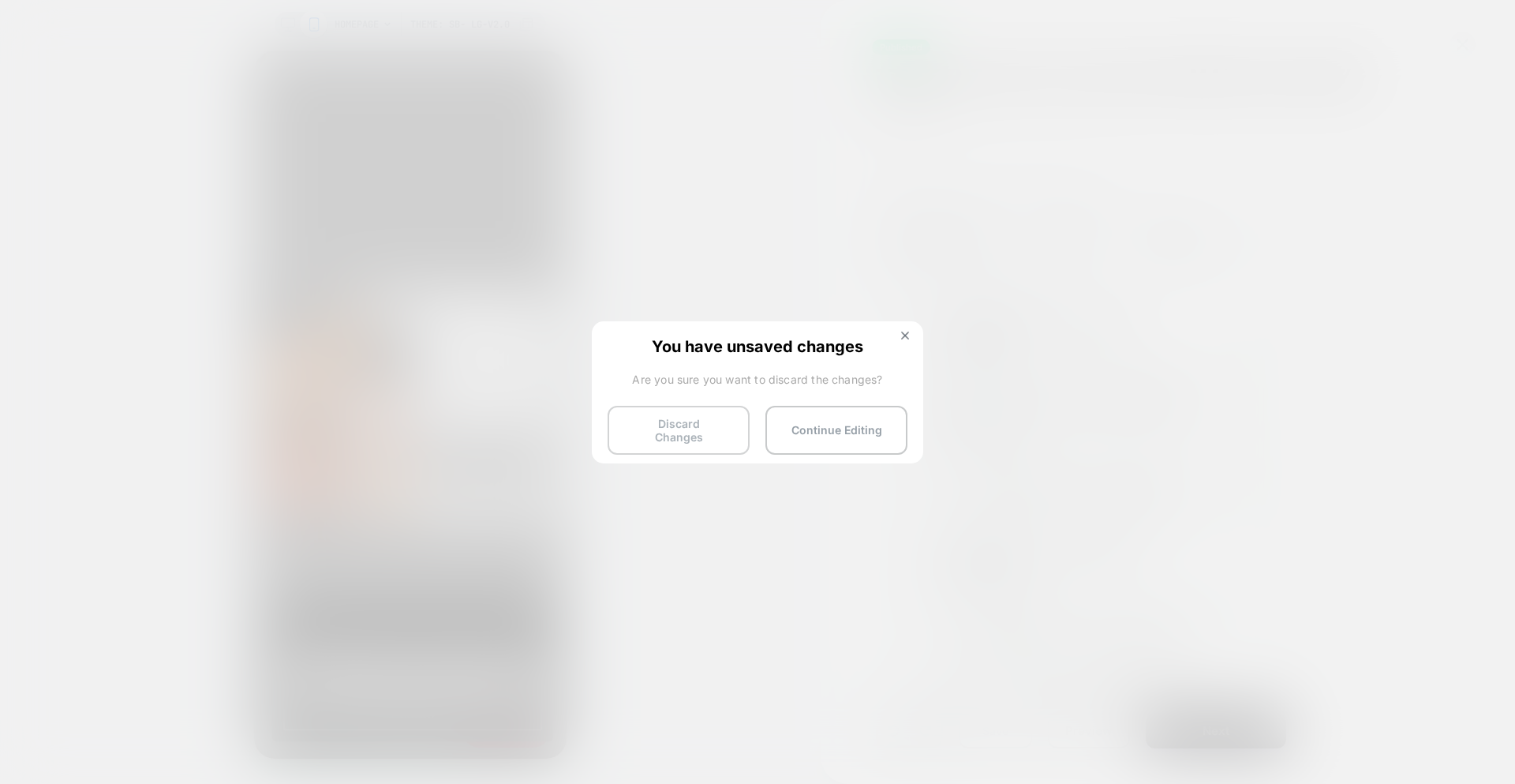
click at [640, 420] on button "Discard Changes" at bounding box center [679, 430] width 142 height 48
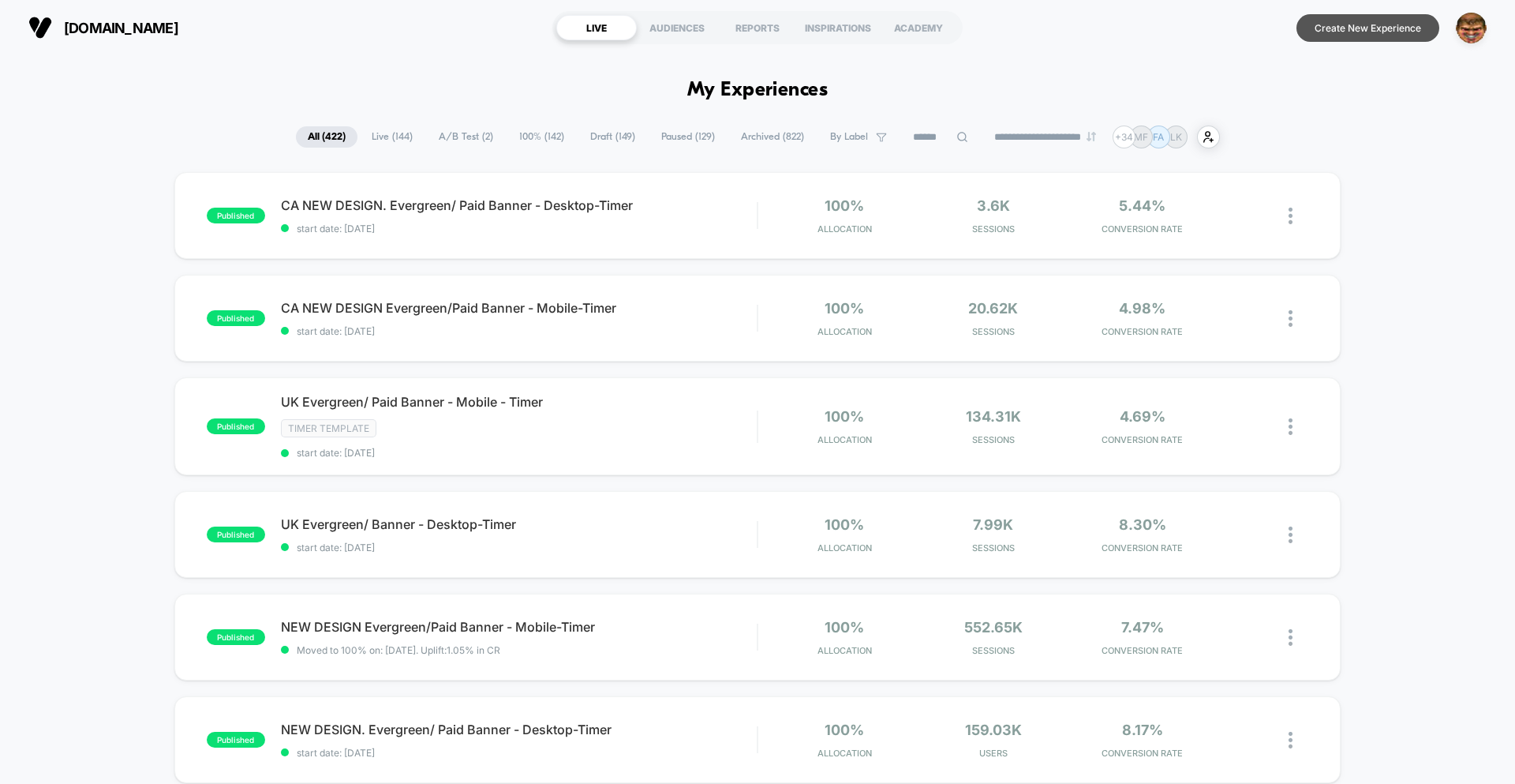
click at [1364, 30] on button "Create New Experience" at bounding box center [1368, 28] width 143 height 28
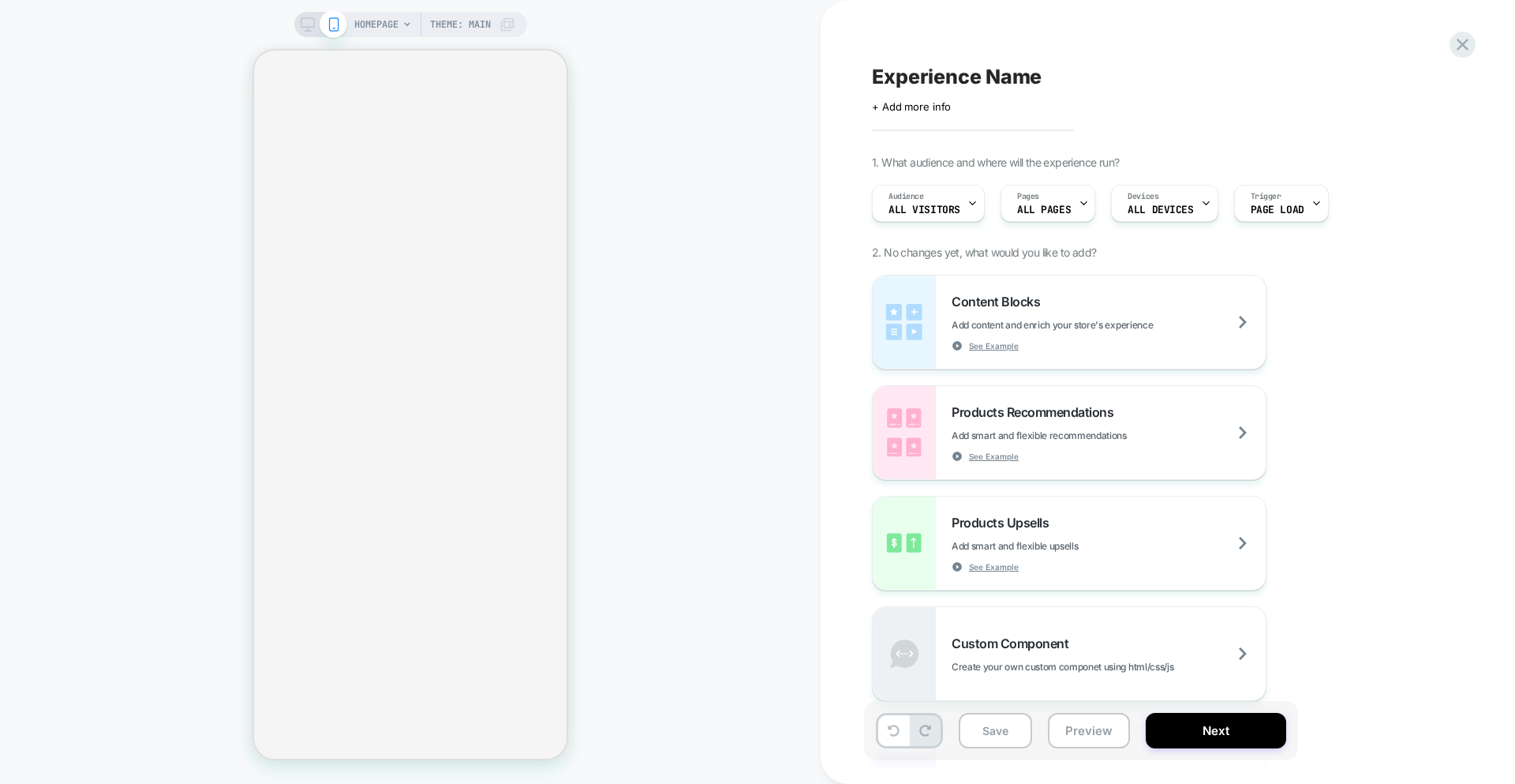
drag, startPoint x: 684, startPoint y: 179, endPoint x: 1056, endPoint y: 58, distance: 391.2
click at [687, 179] on div "HOMEPAGE Theme: MAIN" at bounding box center [410, 392] width 821 height 753
click at [727, 95] on div "HOMEPAGE Theme: MAIN" at bounding box center [410, 392] width 821 height 753
